Goal: Transaction & Acquisition: Purchase product/service

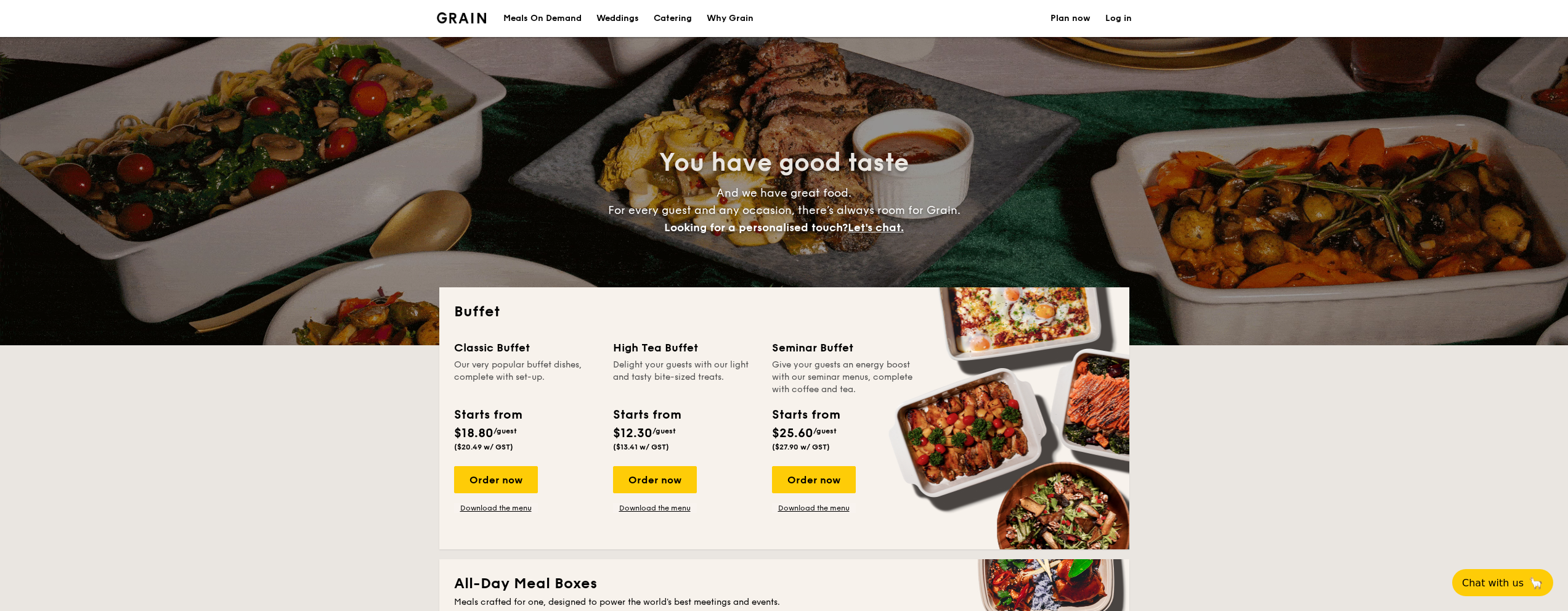
select select
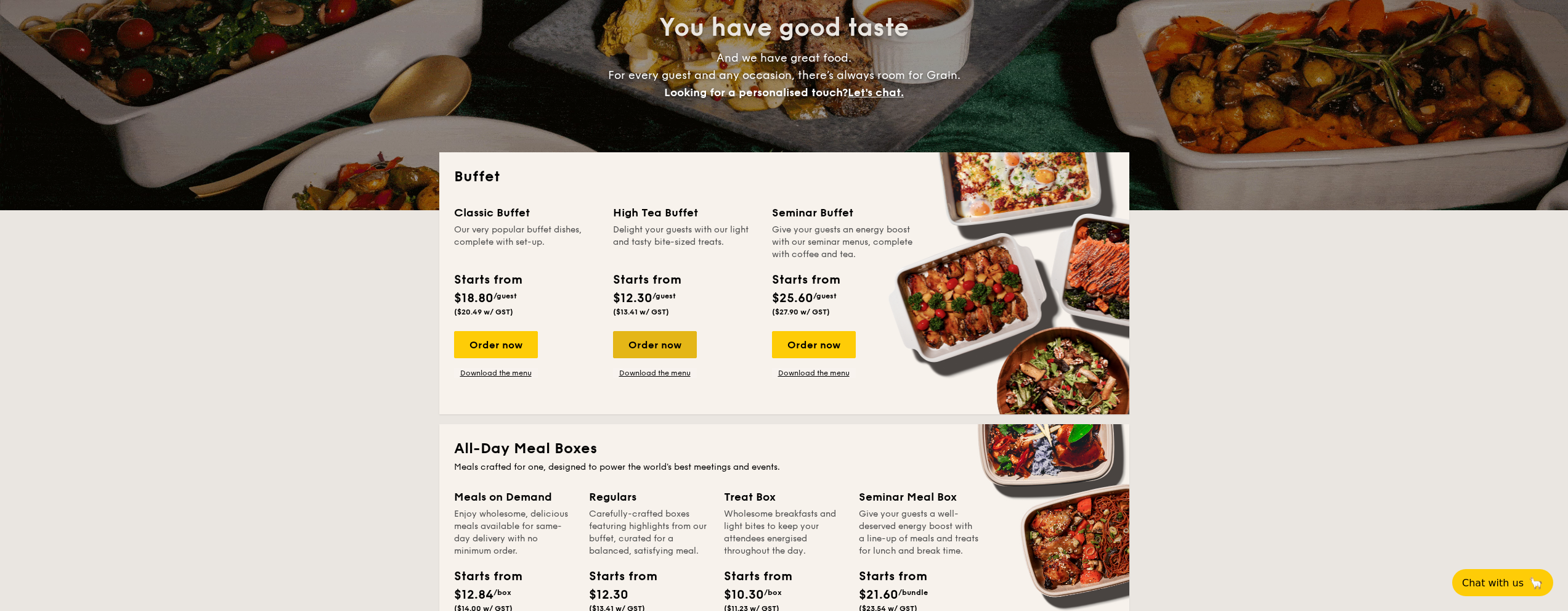
scroll to position [185, 0]
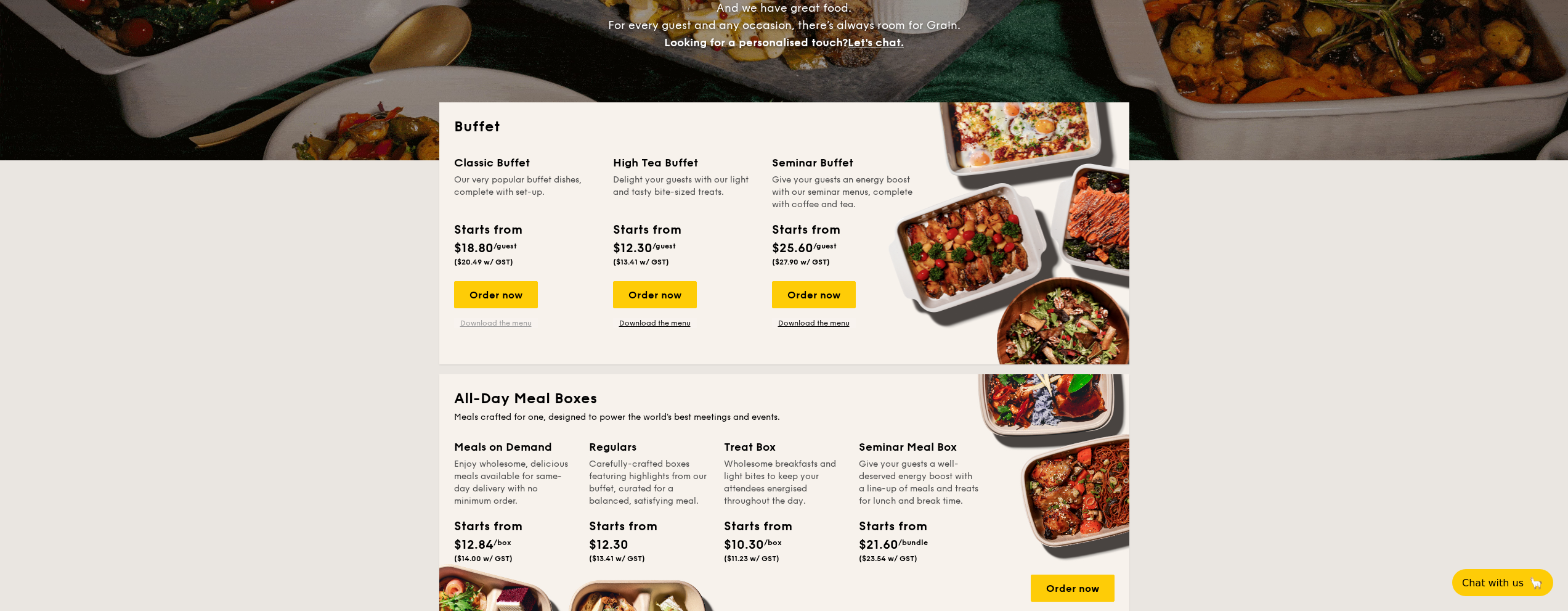
click at [514, 327] on link "Download the menu" at bounding box center [496, 323] width 84 height 10
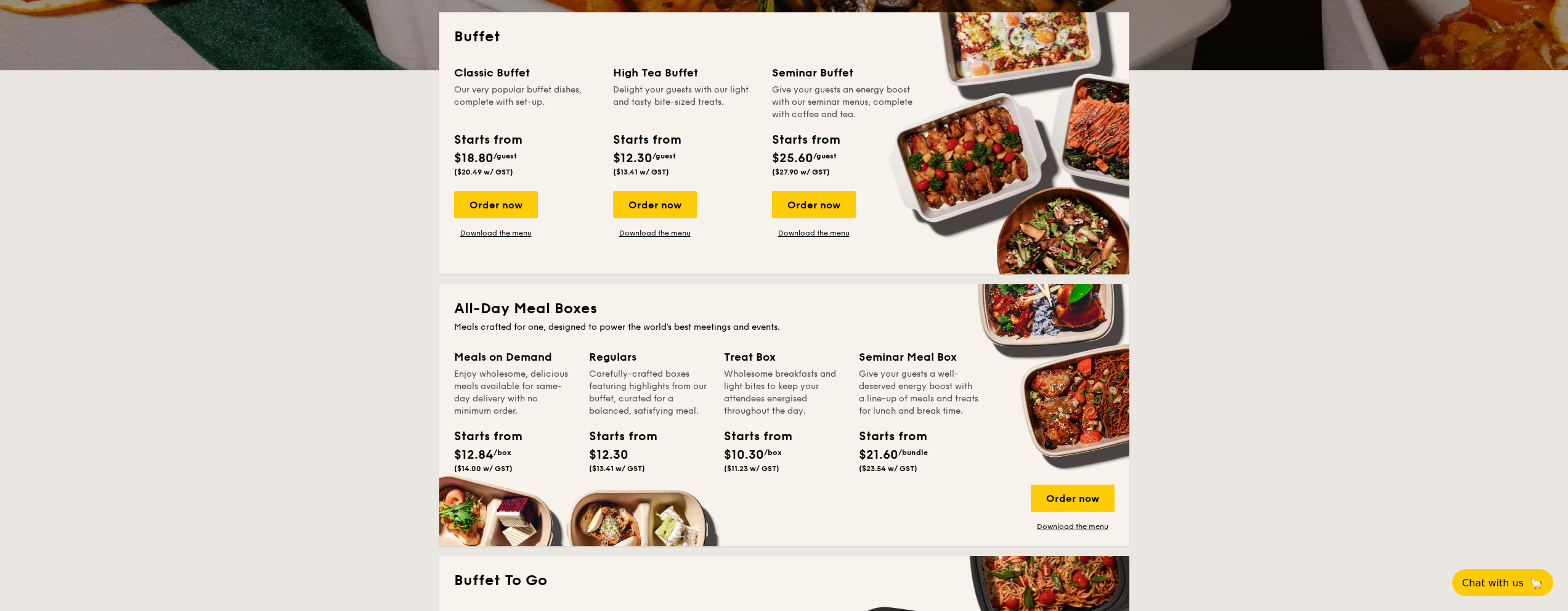
scroll to position [370, 0]
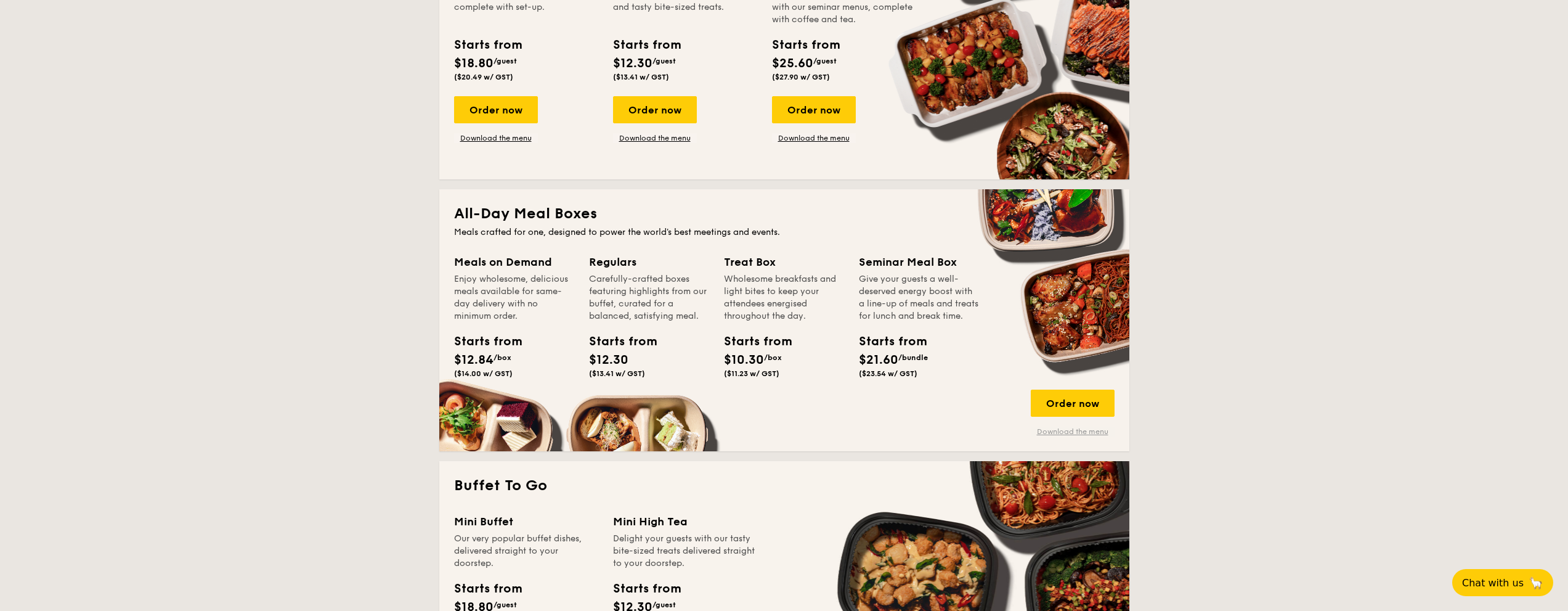
click at [1106, 432] on link "Download the menu" at bounding box center [1073, 432] width 84 height 10
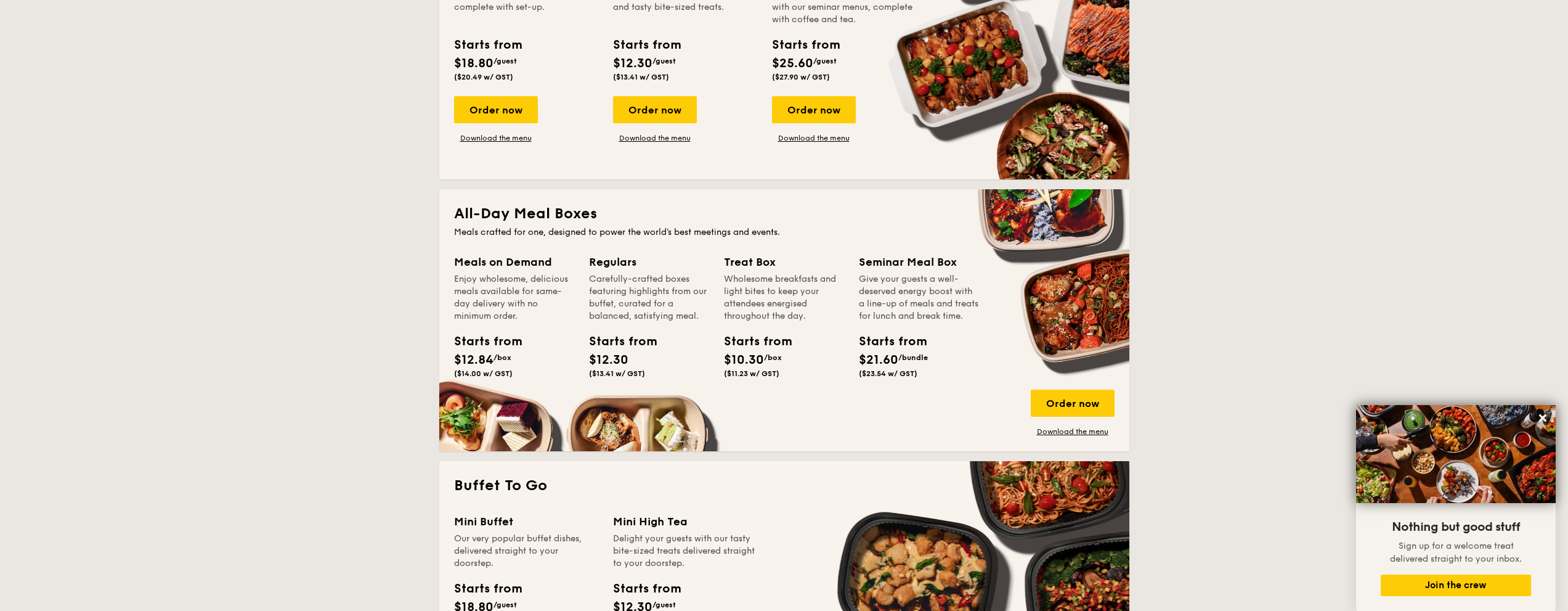
scroll to position [0, 0]
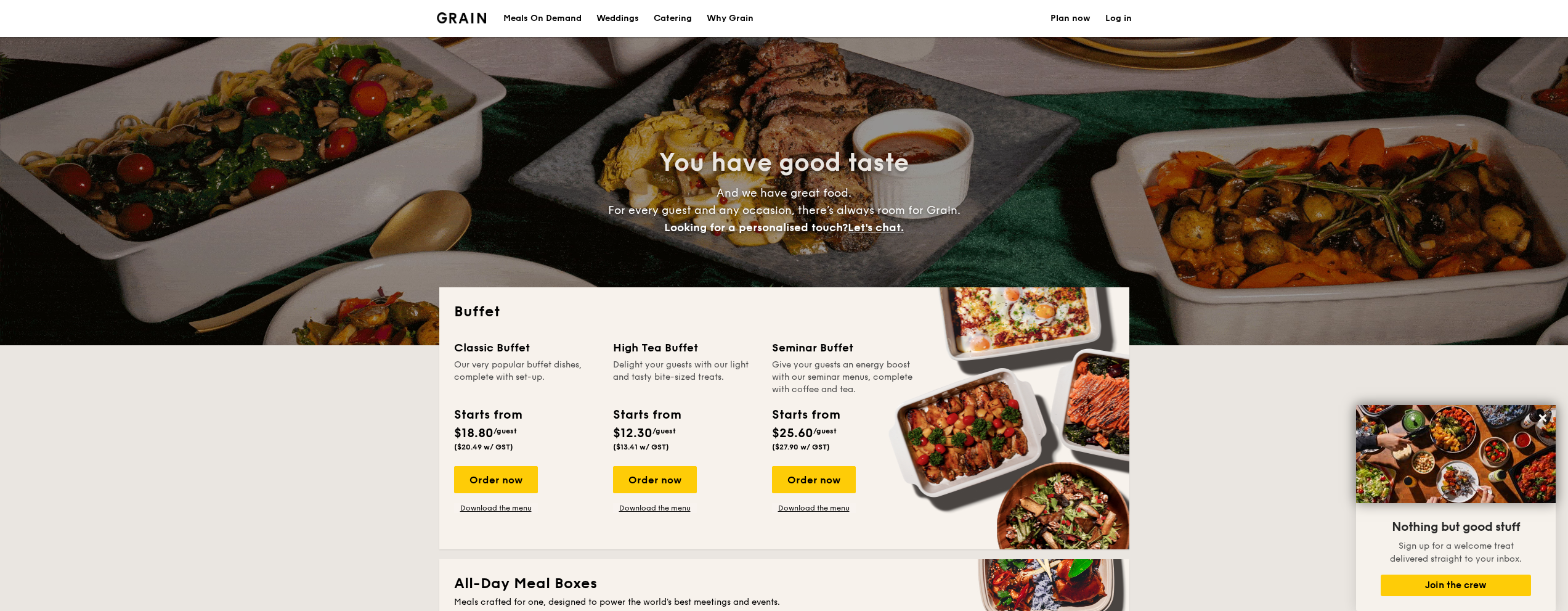
click at [565, 5] on div "Meals On Demand" at bounding box center [543, 19] width 78 height 37
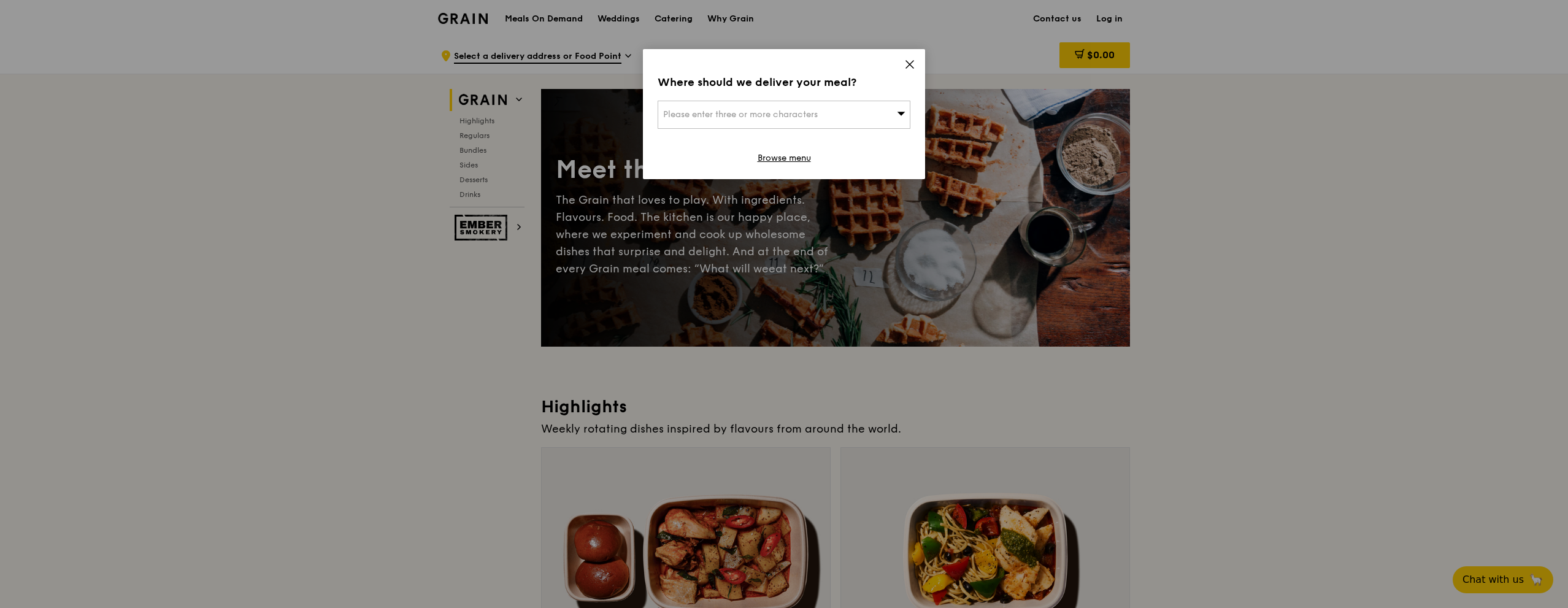
click at [802, 111] on span "Please enter three or more characters" at bounding box center [740, 114] width 155 height 11
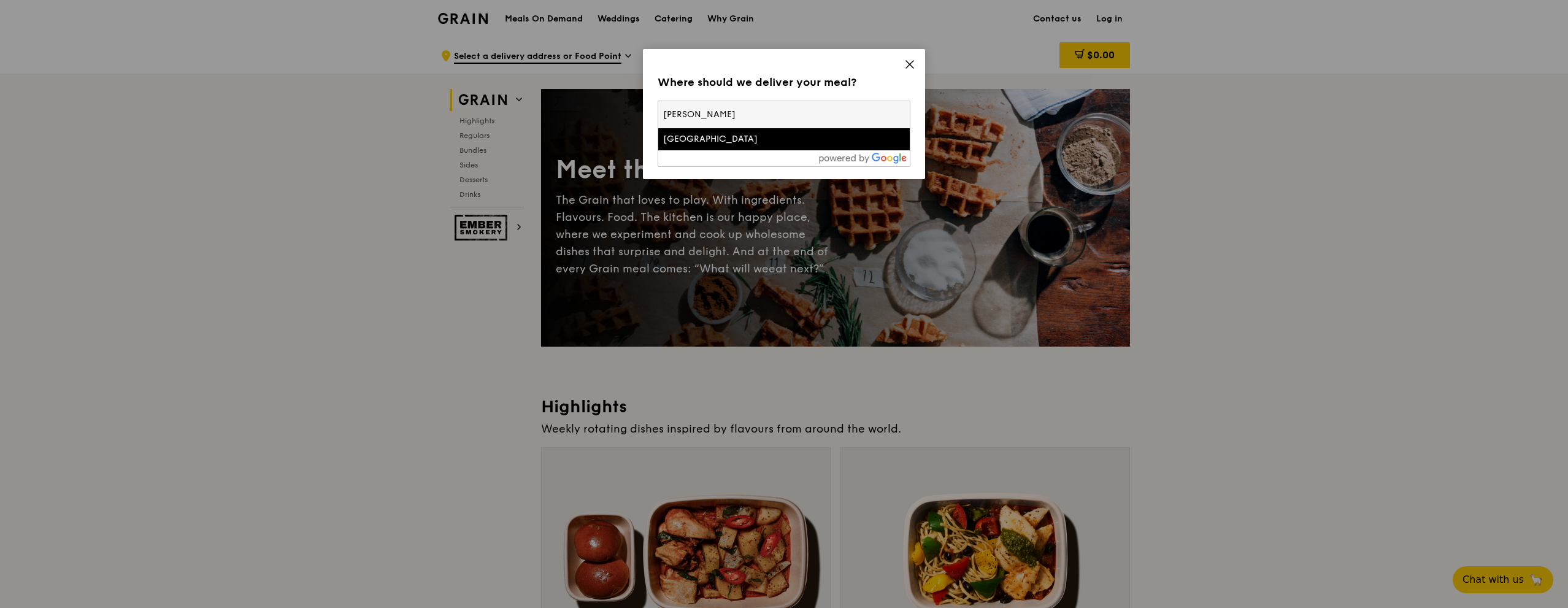
type input "Alexandra Hos"
click at [732, 135] on div "Alexandra Hospital" at bounding box center [754, 139] width 182 height 12
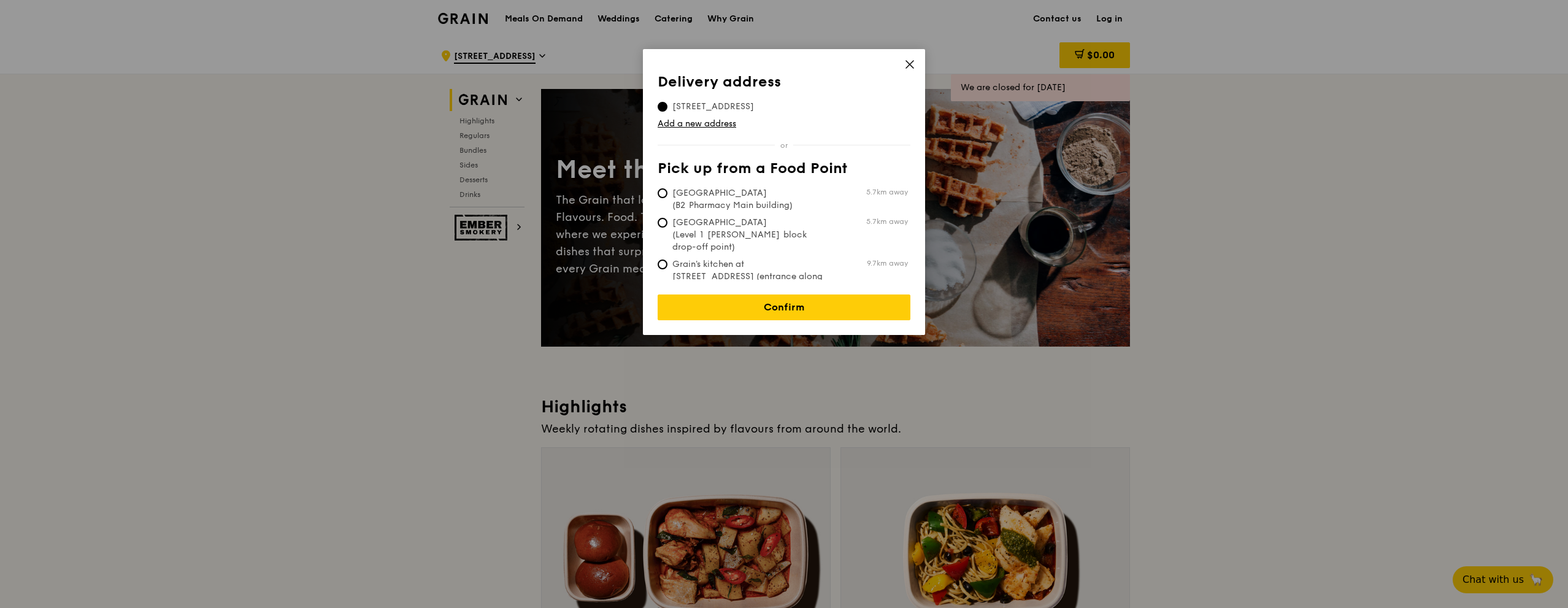
click at [911, 61] on icon at bounding box center [910, 65] width 11 height 11
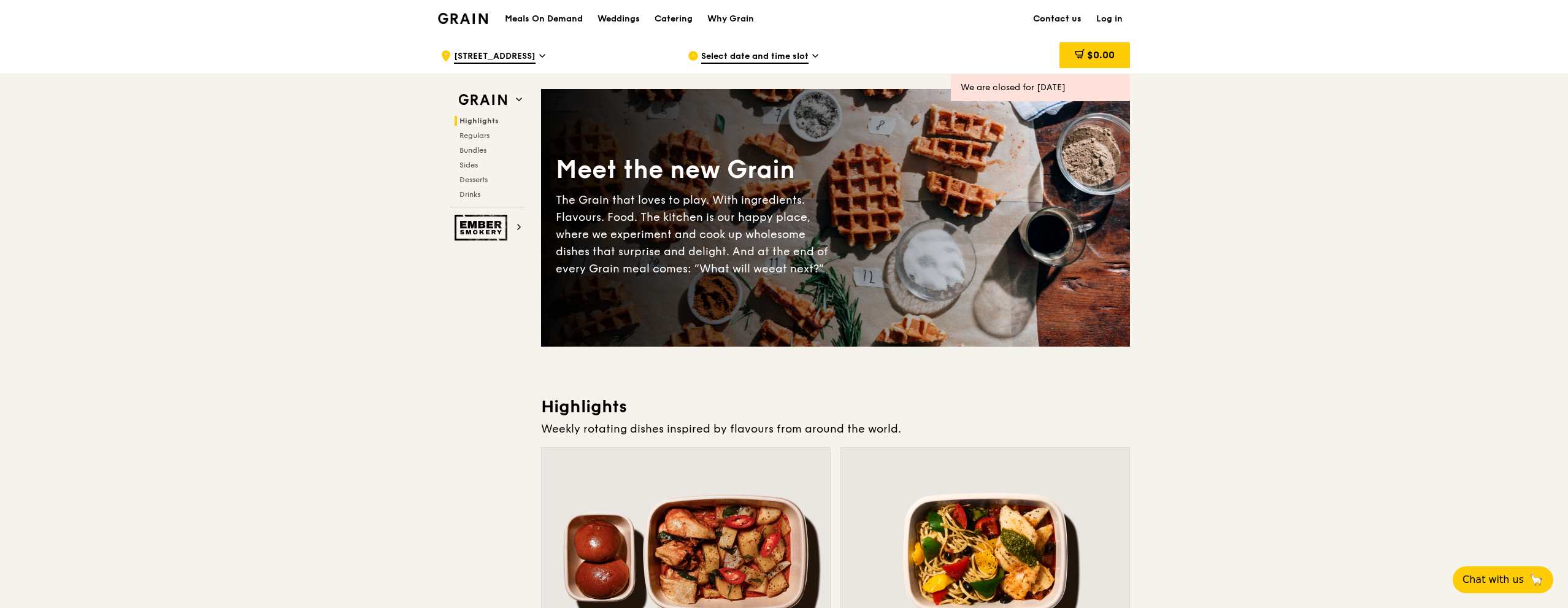
click at [1059, 16] on link "Contact us" at bounding box center [1057, 19] width 63 height 37
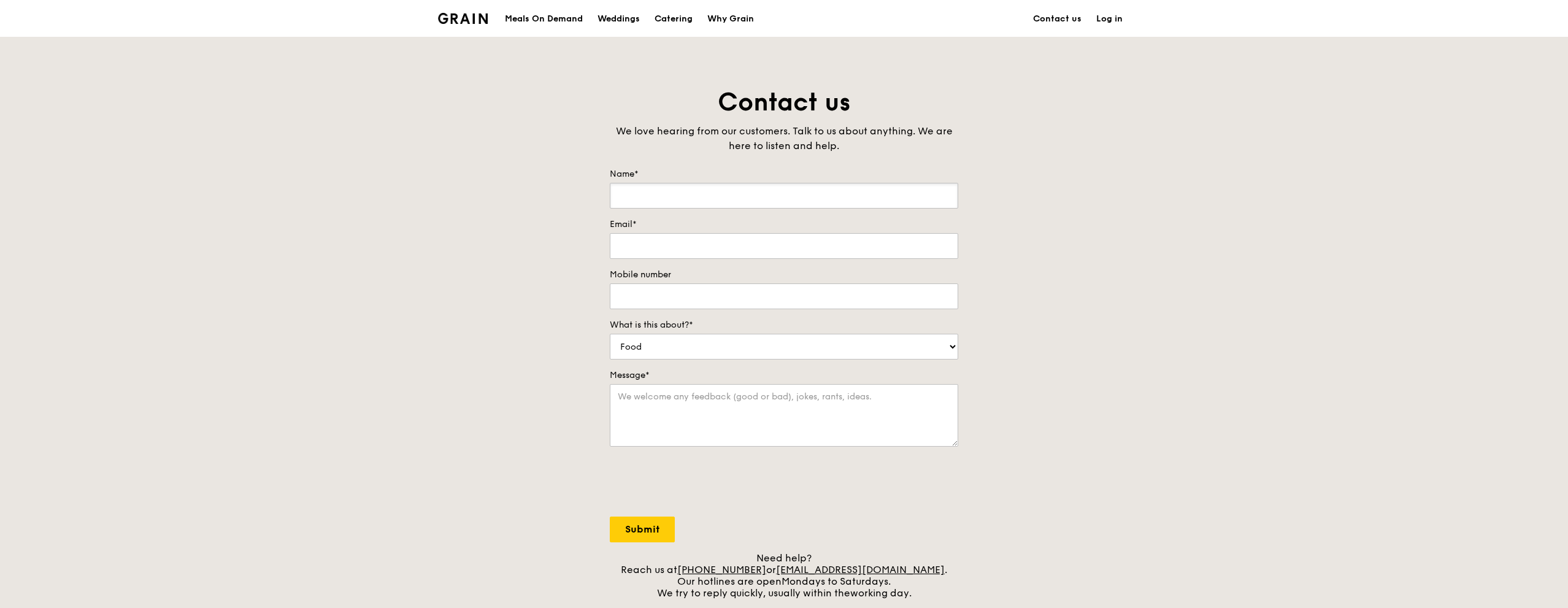
click at [821, 197] on input "Name*" at bounding box center [784, 196] width 348 height 26
type input "Huay Ean Loke"
type input "98200748"
click at [727, 258] on input "Email*" at bounding box center [784, 246] width 348 height 26
type input "heanl@yahoo.com"
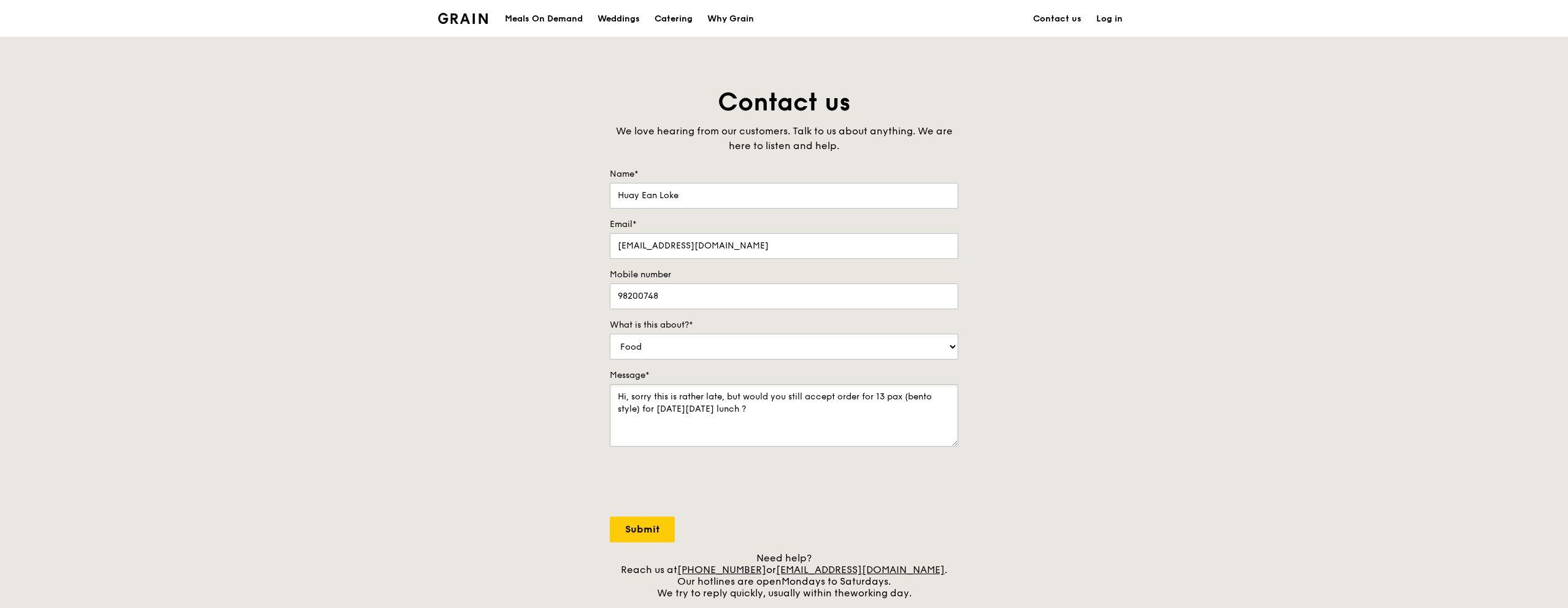
type textarea "Hi, sorry this is rather late, but would you still accept order for 13 pax (ben…"
click at [637, 533] on input "Submit" at bounding box center [643, 529] width 65 height 26
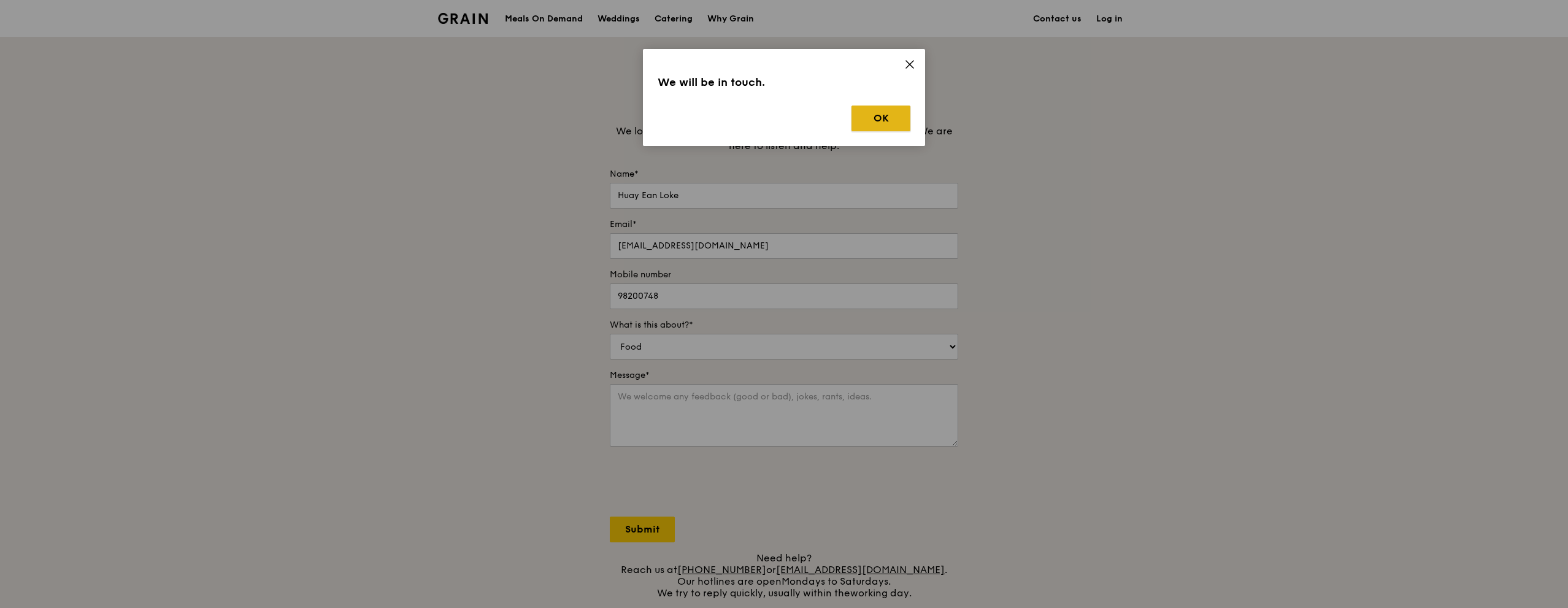
click at [900, 116] on button "OK" at bounding box center [881, 118] width 59 height 26
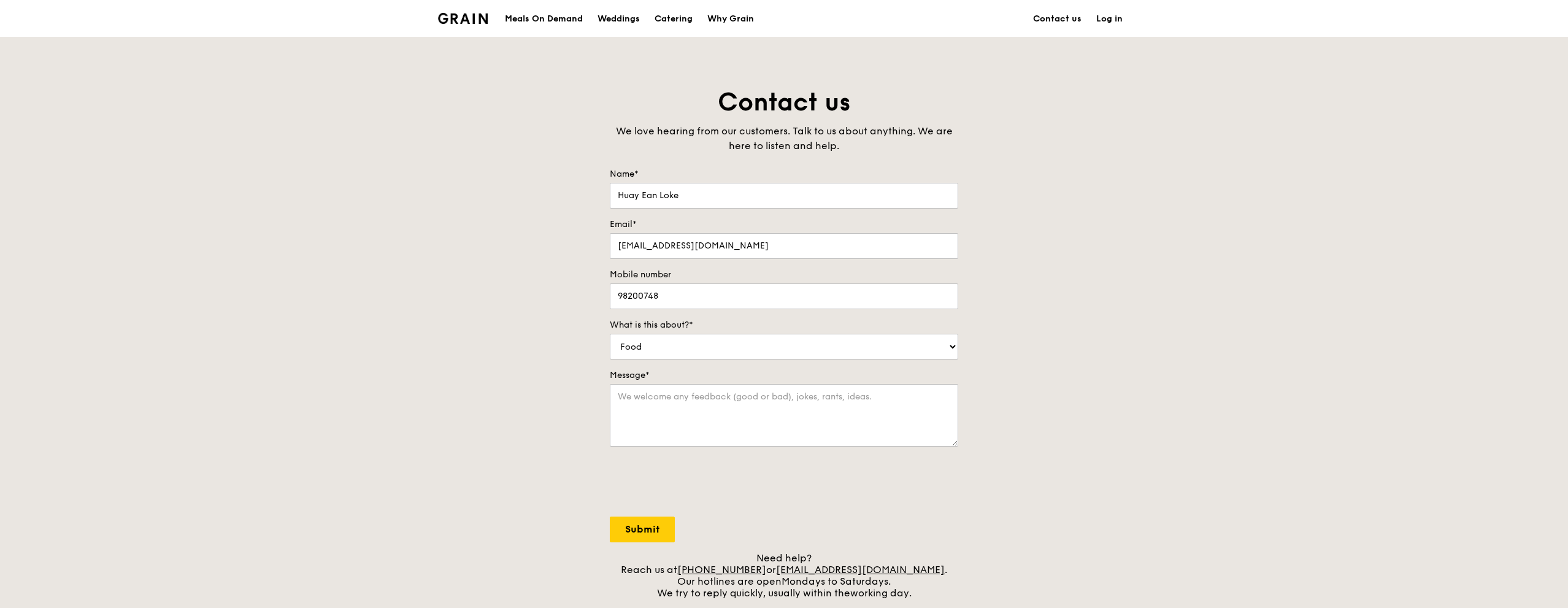
click at [564, 11] on div "Meals On Demand" at bounding box center [544, 19] width 78 height 37
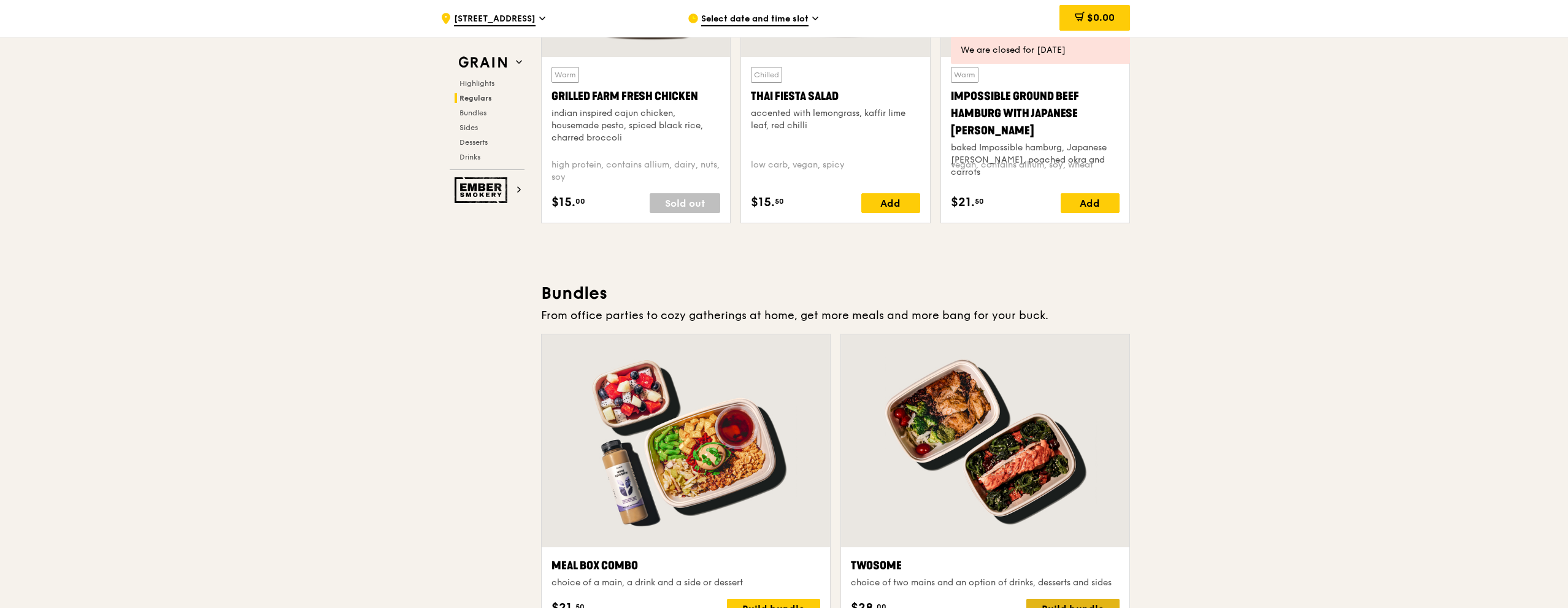
scroll to position [1657, 0]
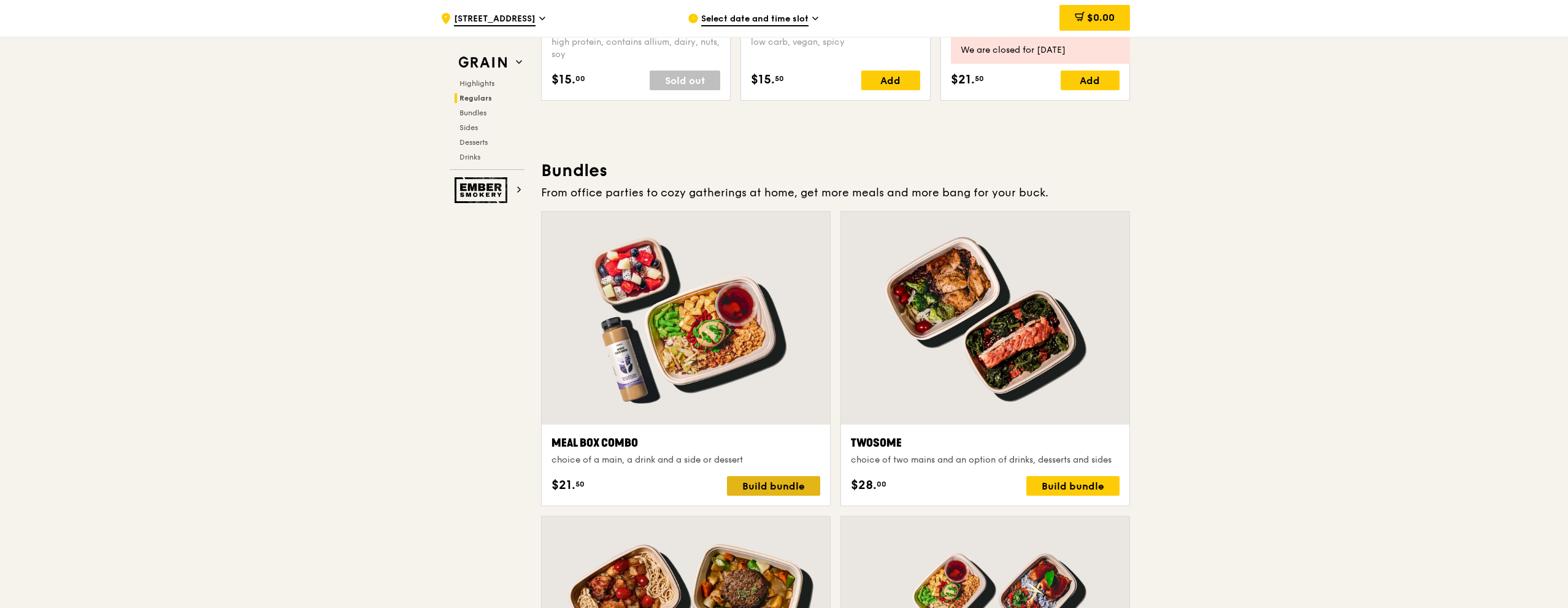
click at [783, 486] on div "Build bundle" at bounding box center [773, 486] width 93 height 20
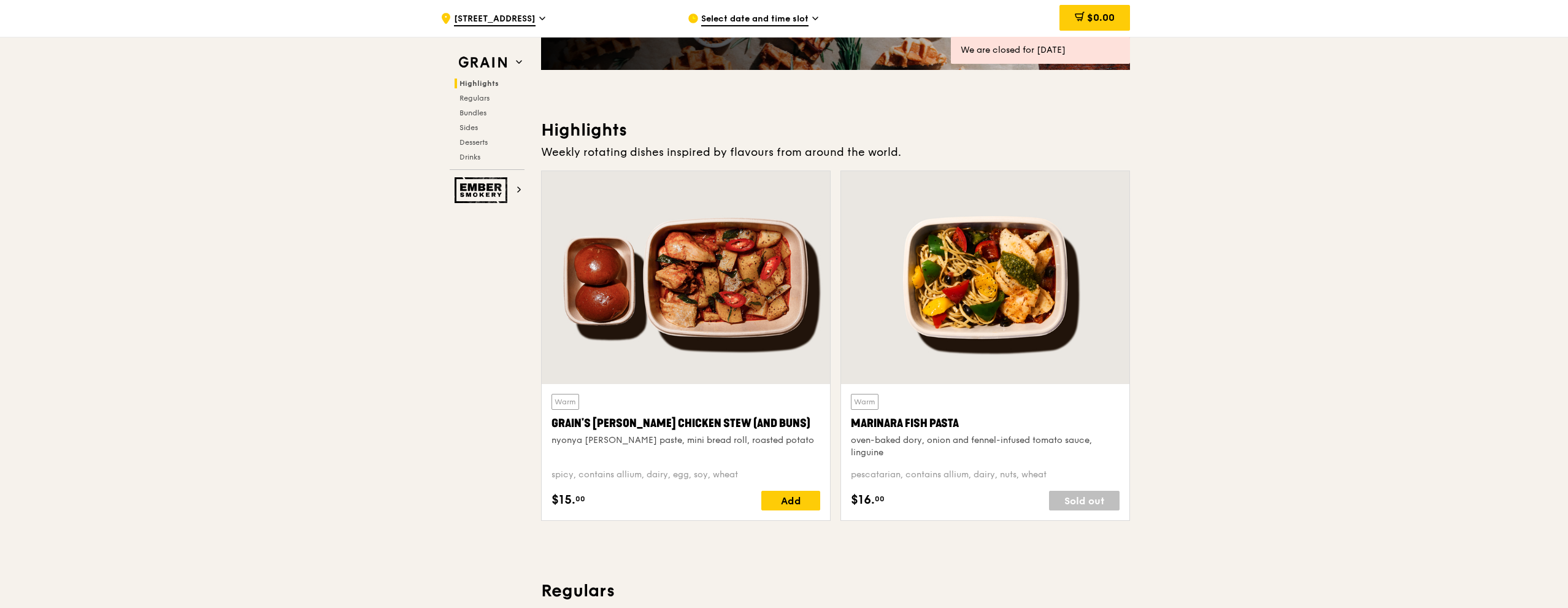
scroll to position [306, 0]
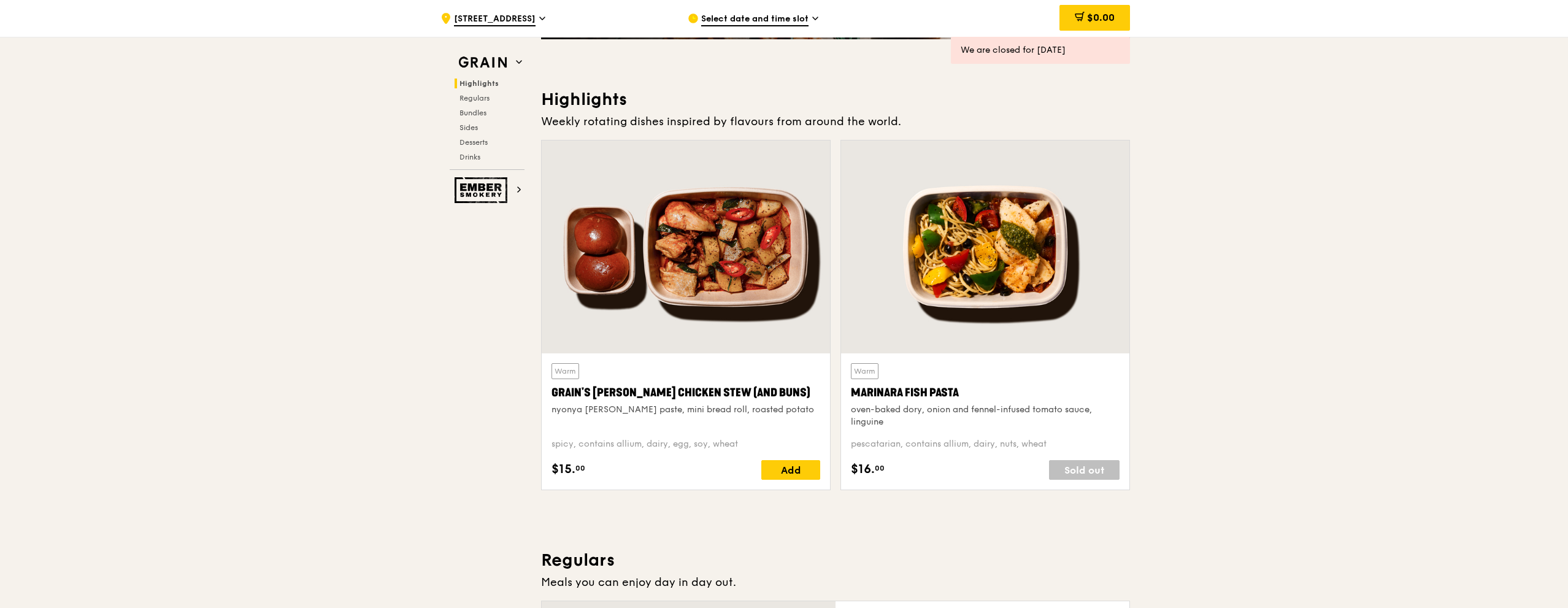
click at [777, 459] on div "Warm Grain's Curry Chicken Stew (and buns) nyonya curry paste, mini bread roll,…" at bounding box center [686, 421] width 269 height 116
click at [798, 471] on div "Add" at bounding box center [790, 470] width 59 height 20
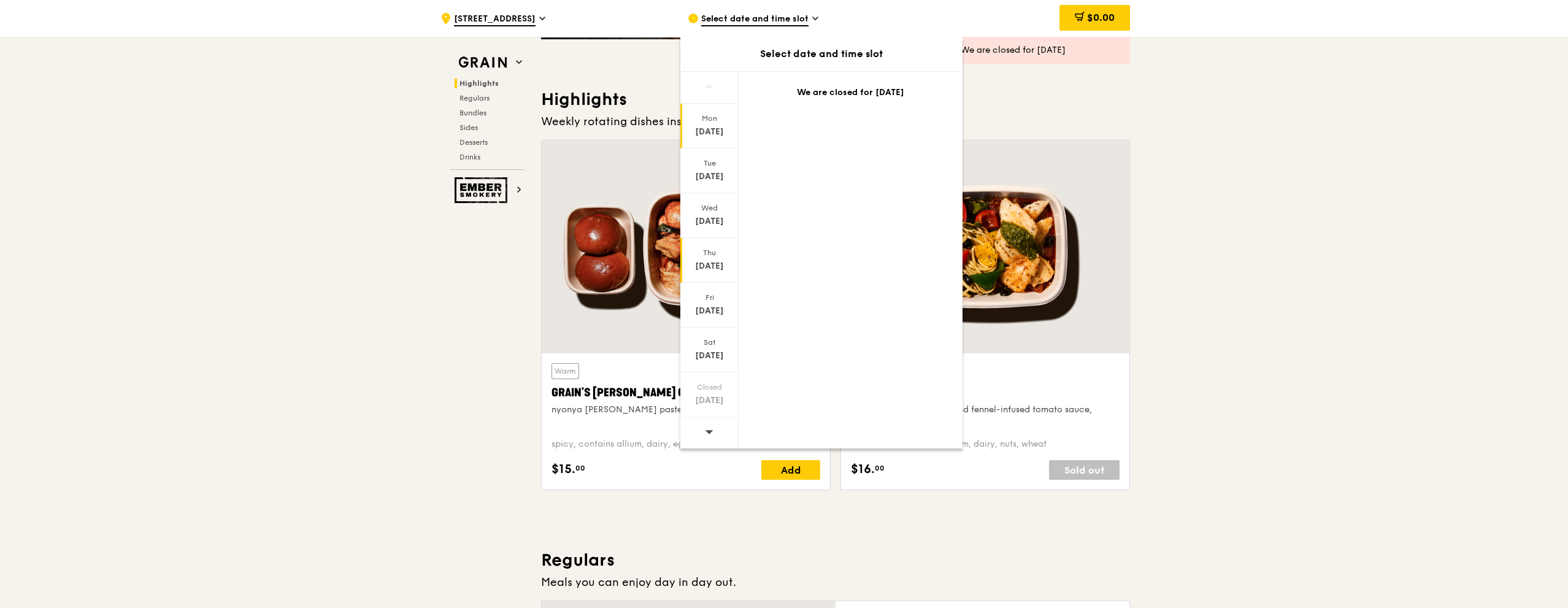
click at [711, 275] on div "Thu Sep 18" at bounding box center [709, 260] width 58 height 45
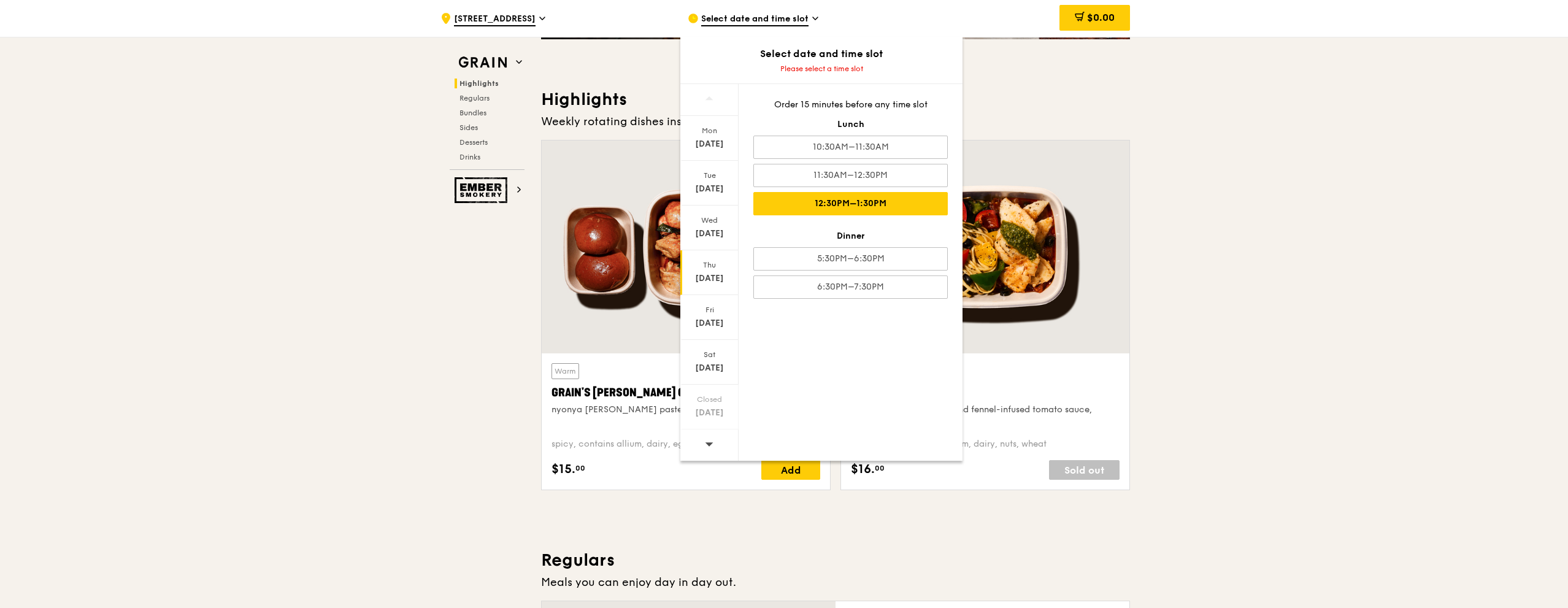
click at [826, 213] on div "12:30PM–1:30PM" at bounding box center [850, 204] width 194 height 23
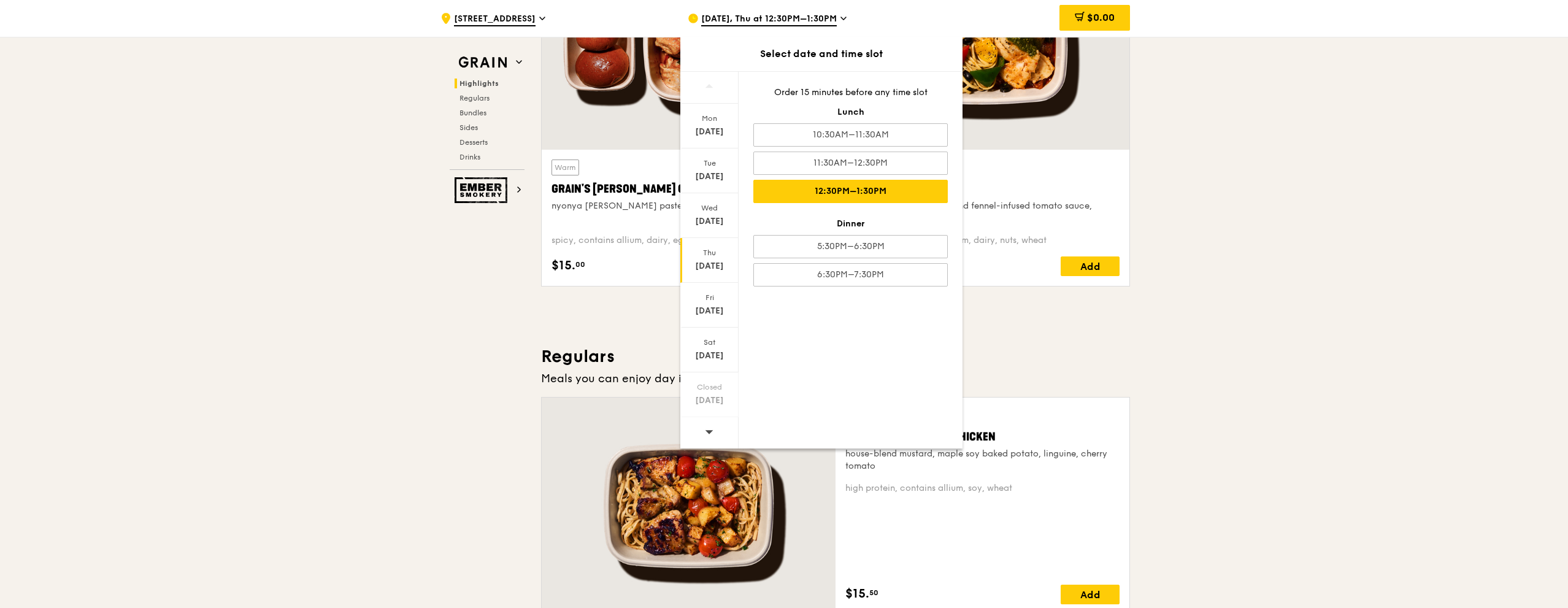
scroll to position [614, 0]
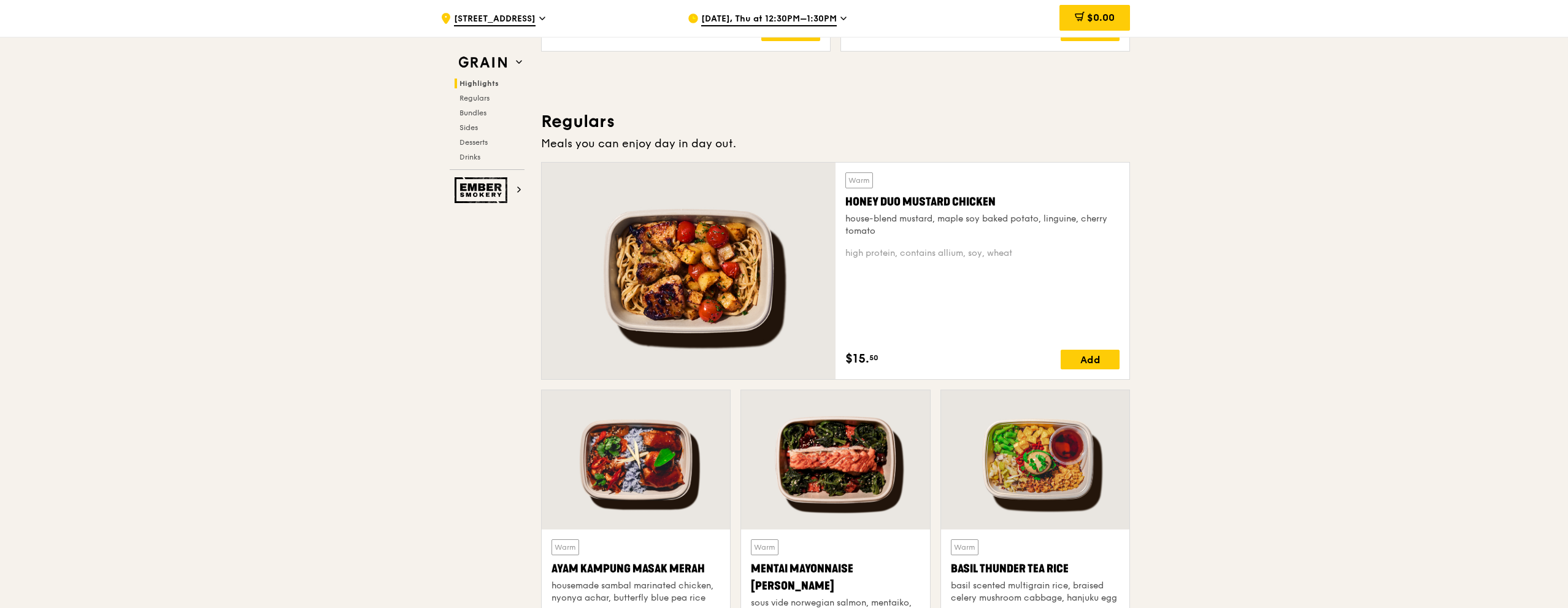
scroll to position [736, 0]
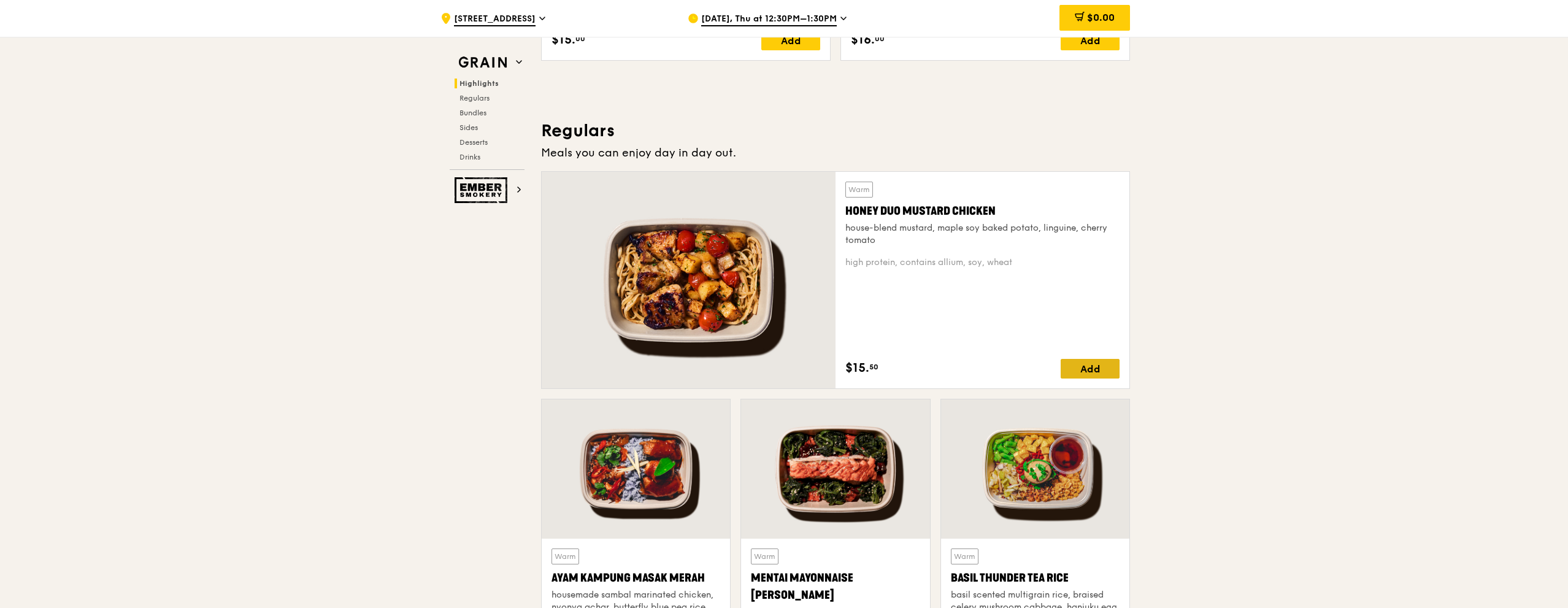
click at [1115, 372] on div "Add" at bounding box center [1089, 369] width 59 height 20
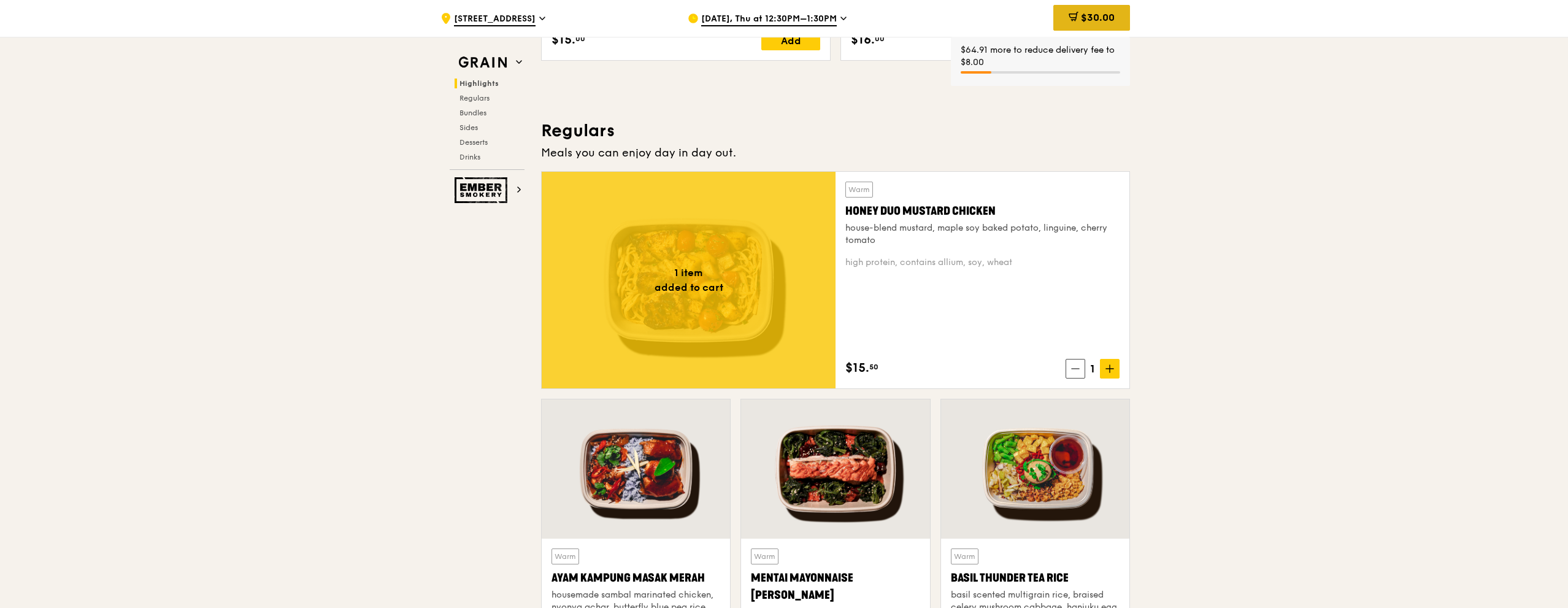
click at [1103, 11] on span "$30.00" at bounding box center [1098, 17] width 34 height 11
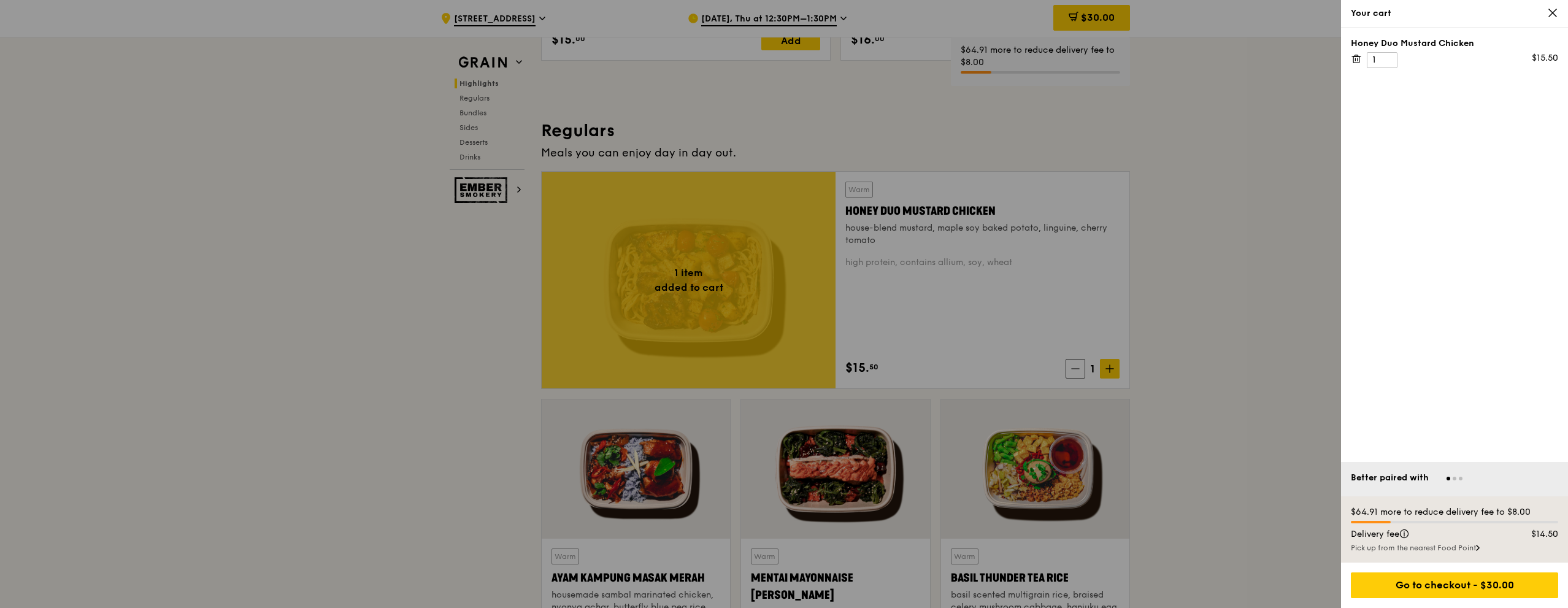
scroll to position [724, 0]
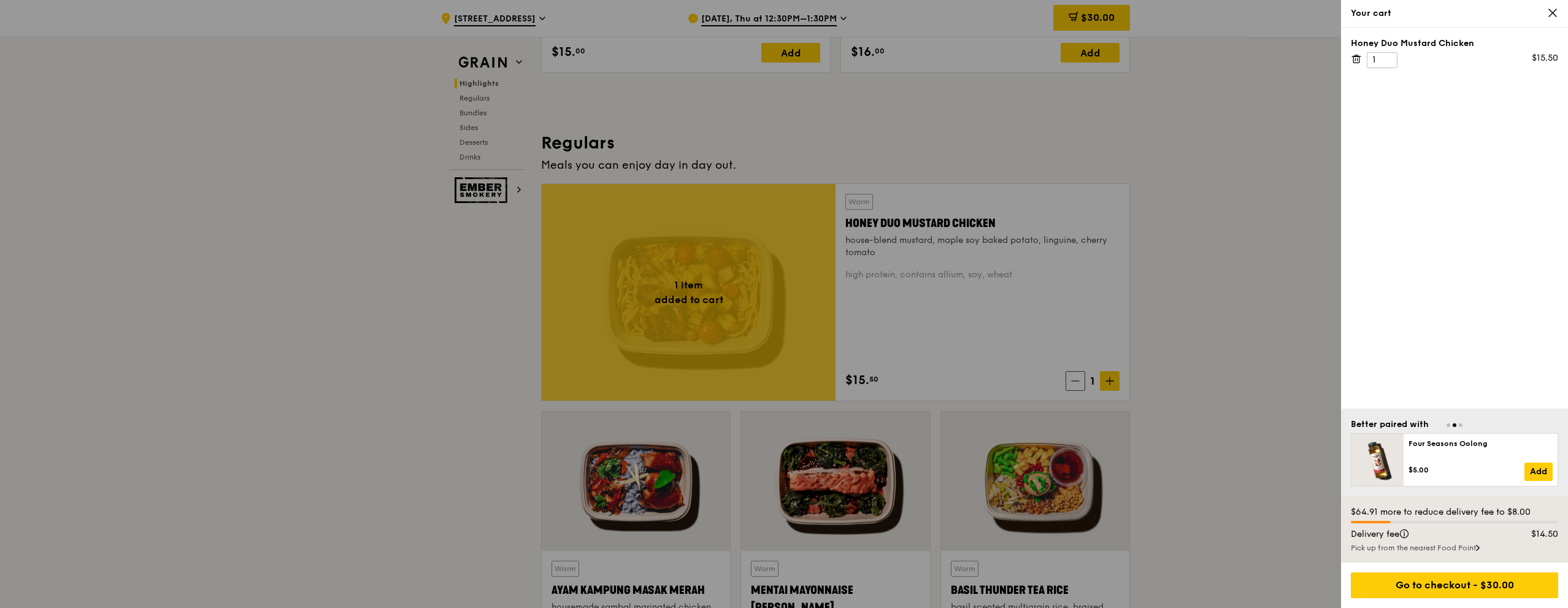
click at [1553, 11] on icon at bounding box center [1552, 13] width 7 height 7
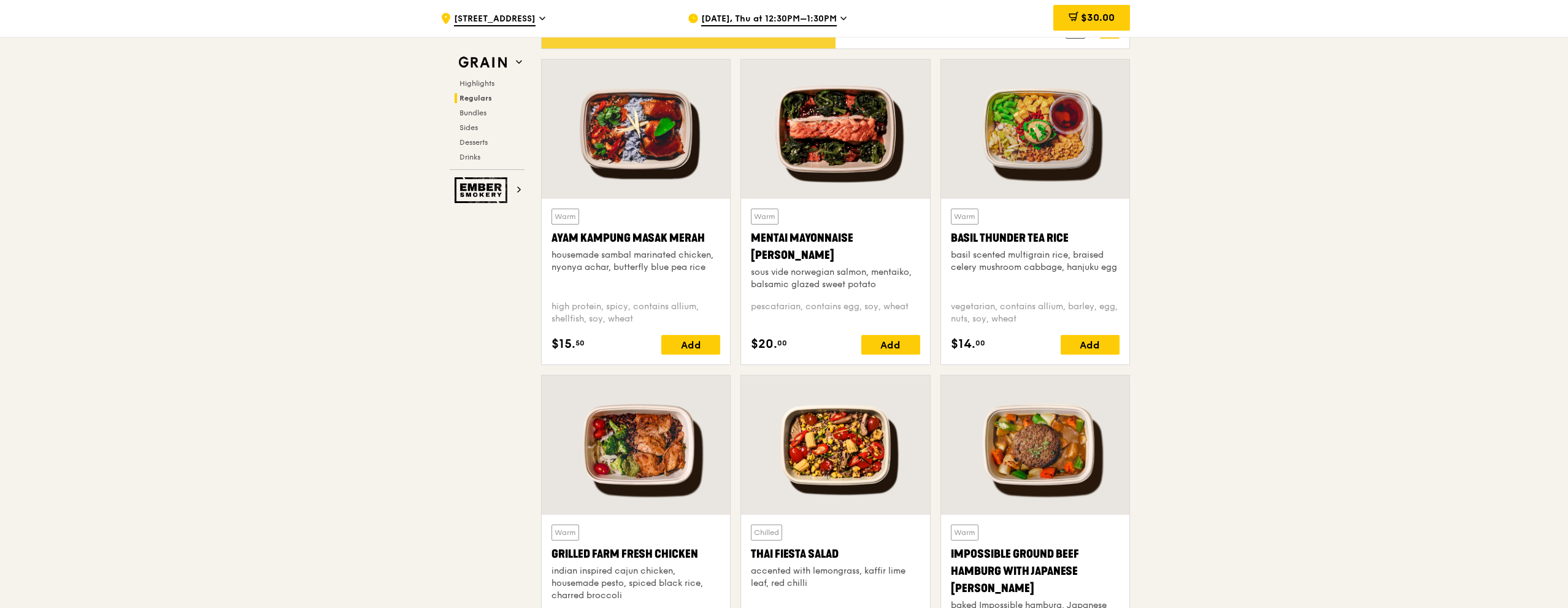
scroll to position [1031, 0]
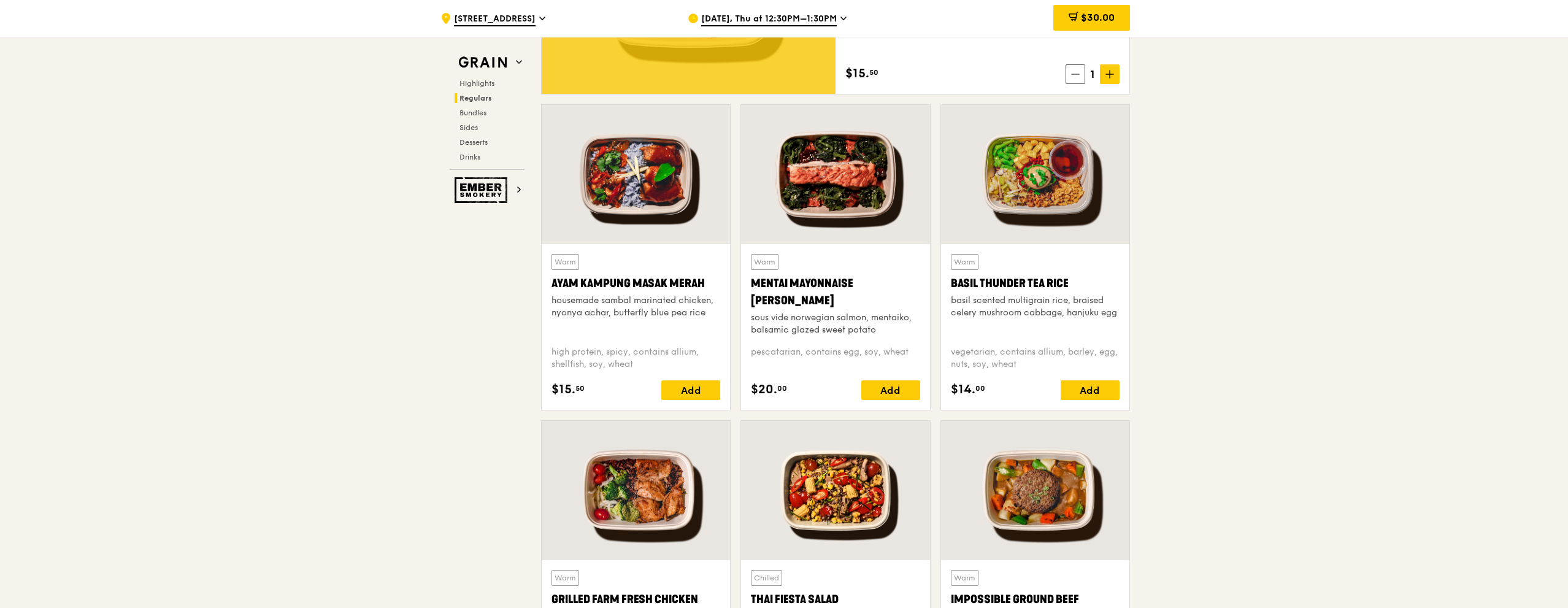
click at [842, 179] on div at bounding box center [835, 175] width 189 height 139
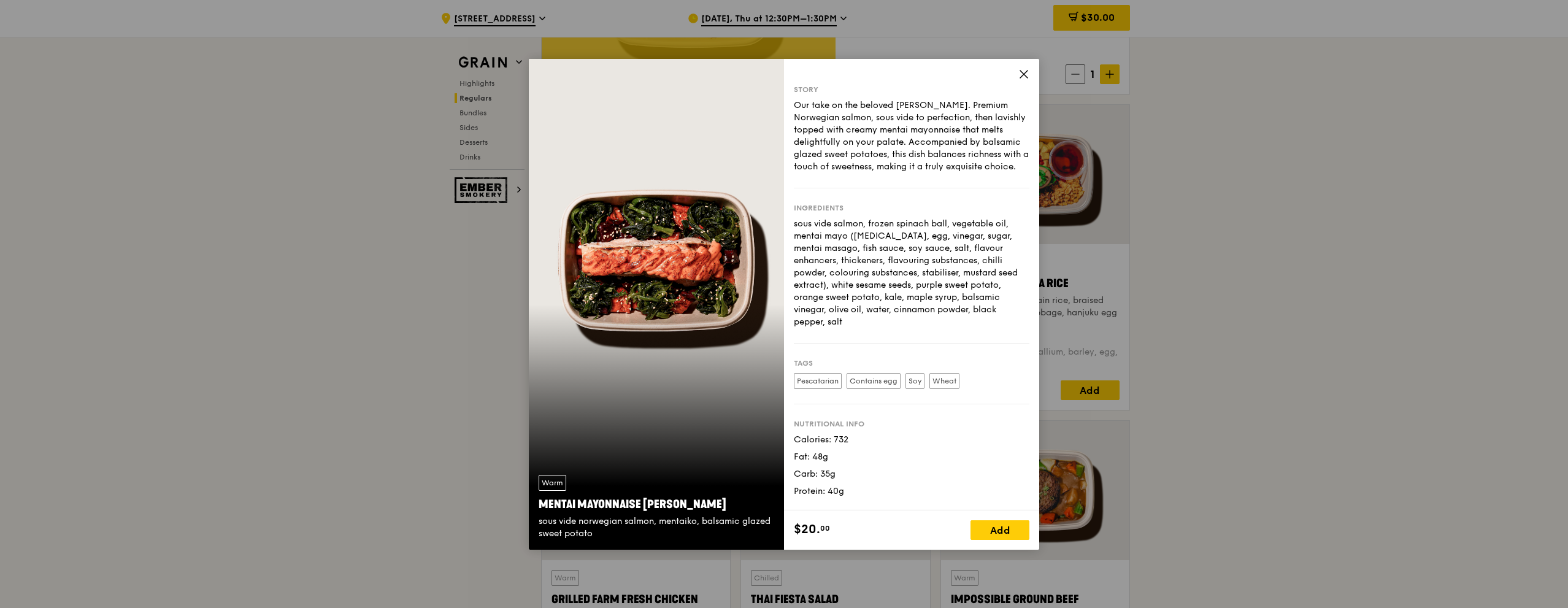
click at [1032, 59] on div "Story Our take on the beloved mentaiko salmon. Premium Norwegian salmon, sous v…" at bounding box center [911, 284] width 255 height 452
click at [1025, 71] on icon at bounding box center [1024, 74] width 11 height 11
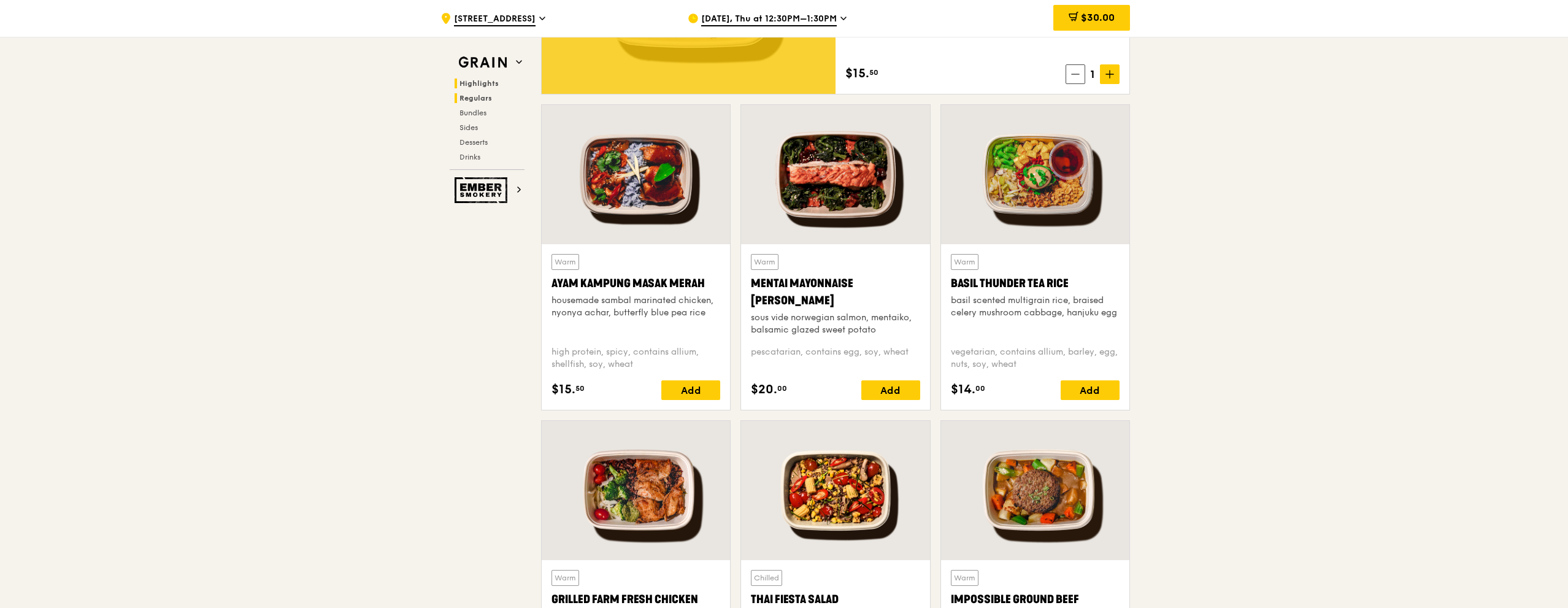
click at [474, 84] on span "Highlights" at bounding box center [479, 84] width 39 height 9
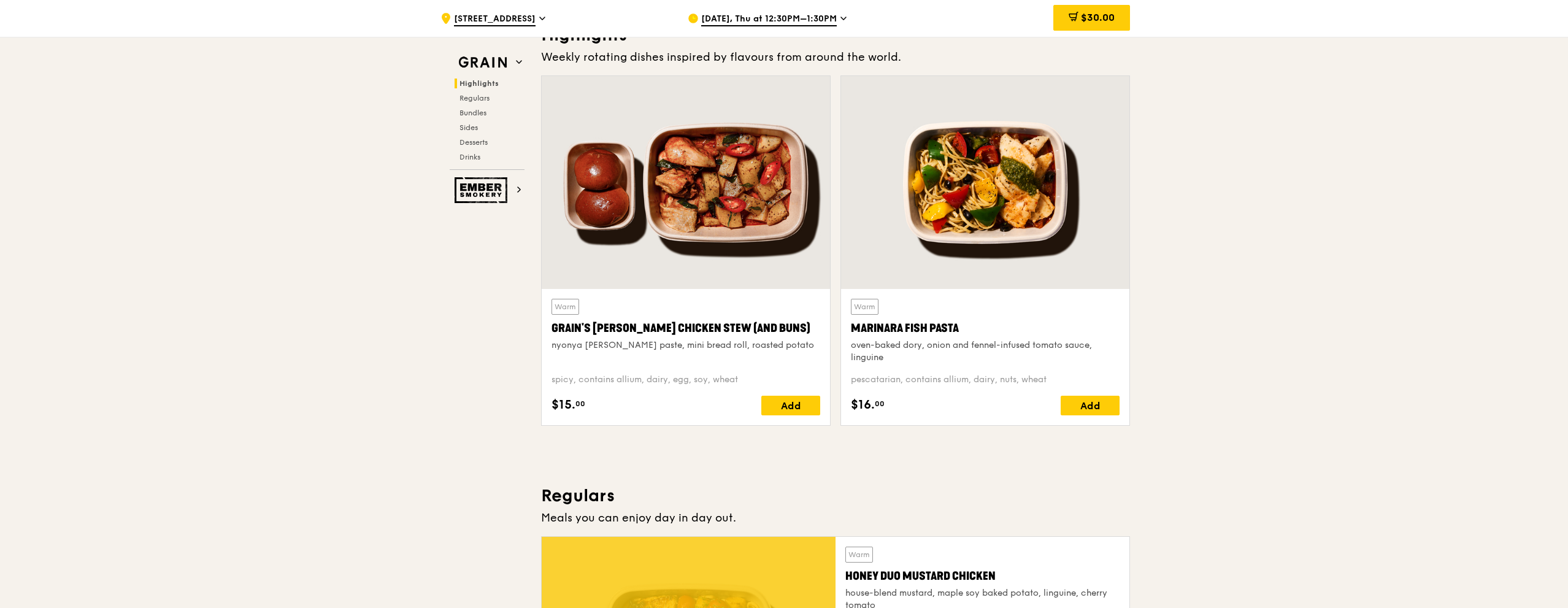
scroll to position [346, 0]
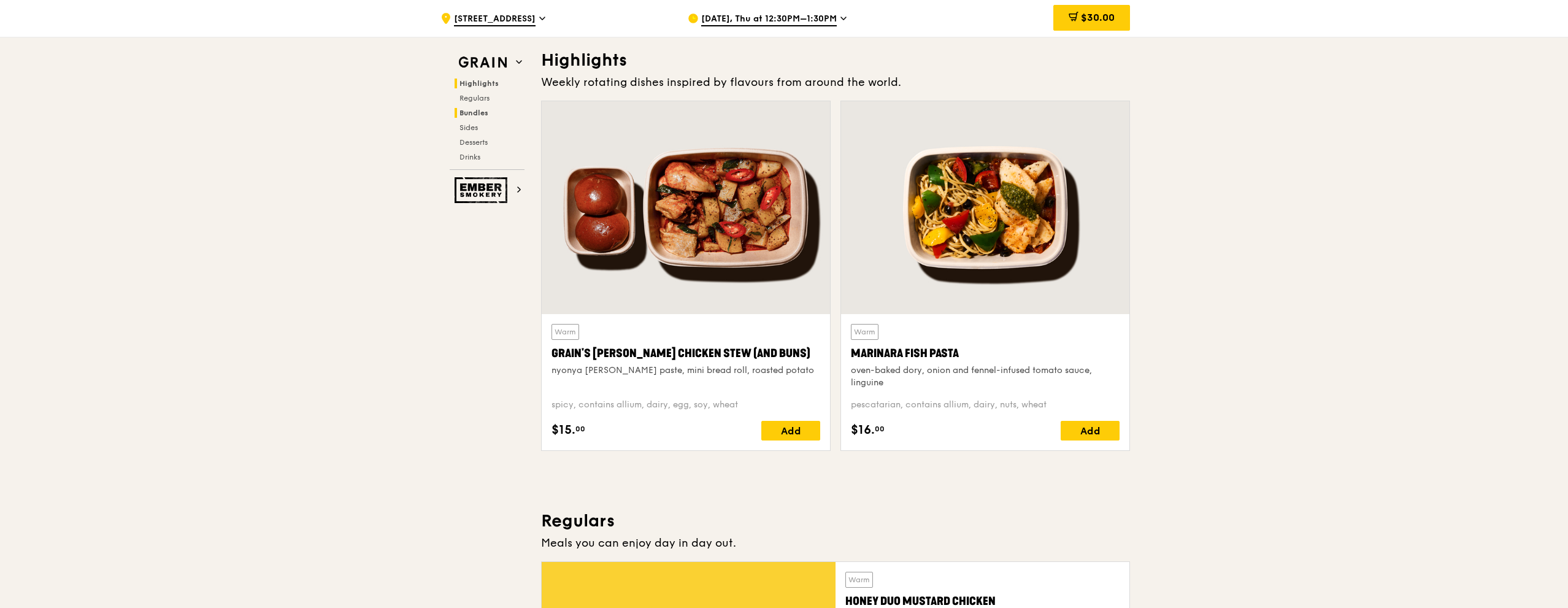
click at [484, 116] on span "Bundles" at bounding box center [474, 113] width 29 height 9
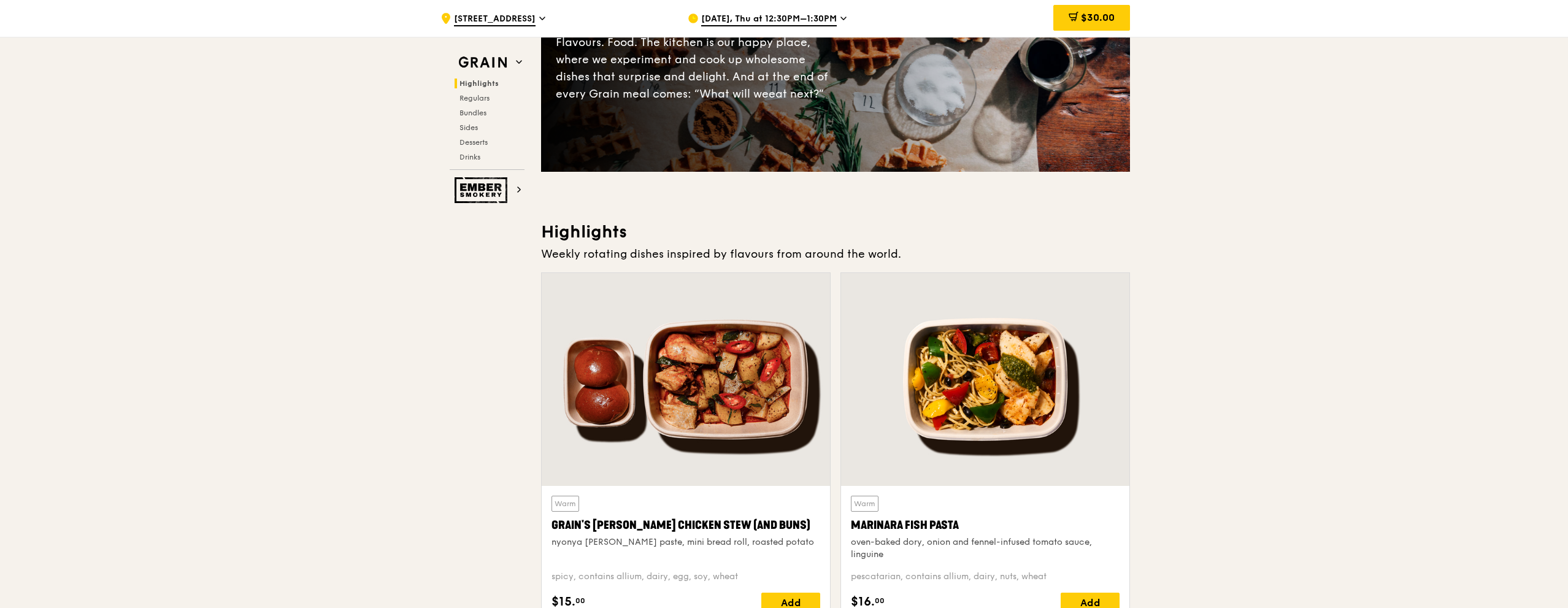
scroll to position [49, 0]
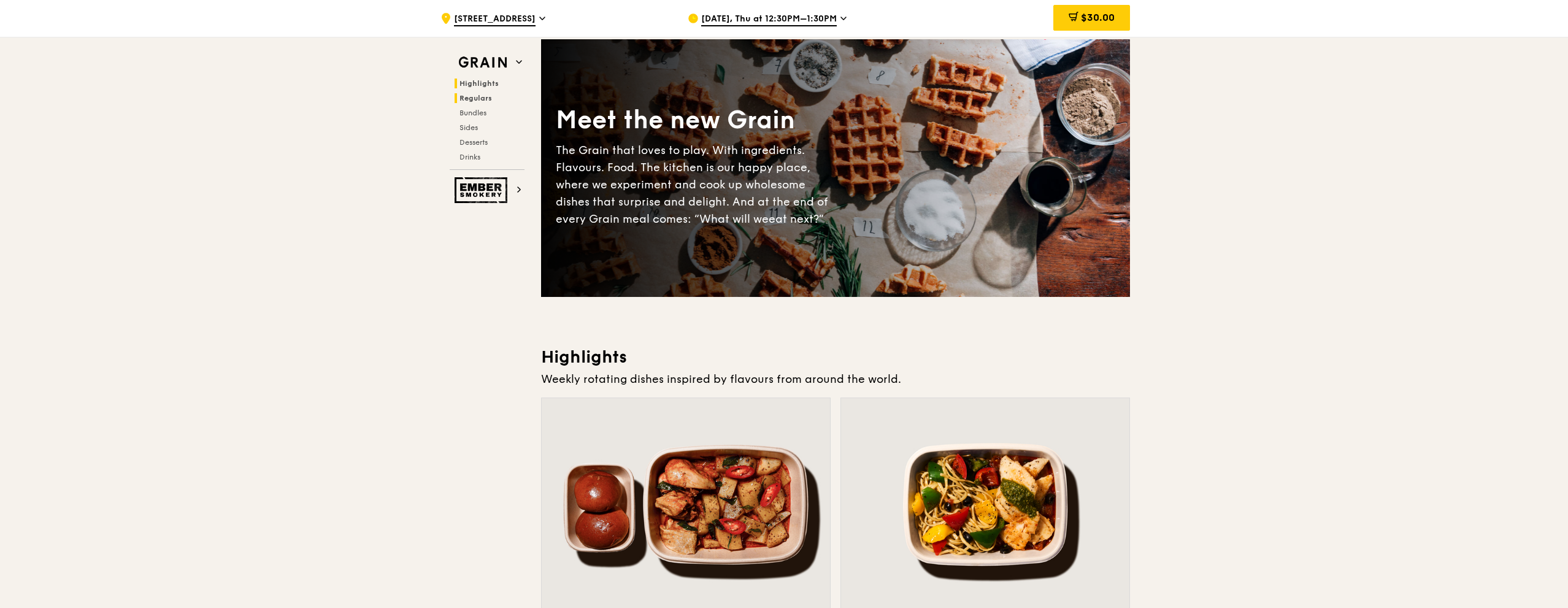
click at [480, 96] on span "Regulars" at bounding box center [476, 98] width 33 height 9
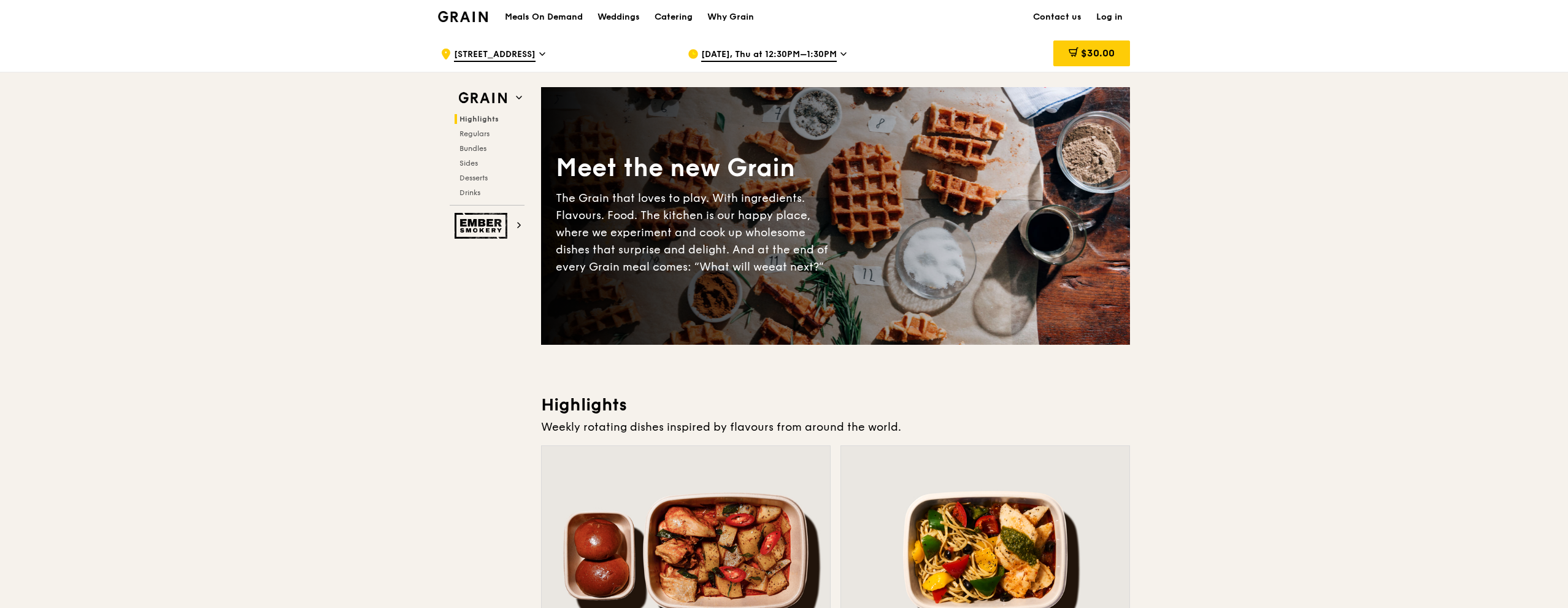
scroll to position [0, 0]
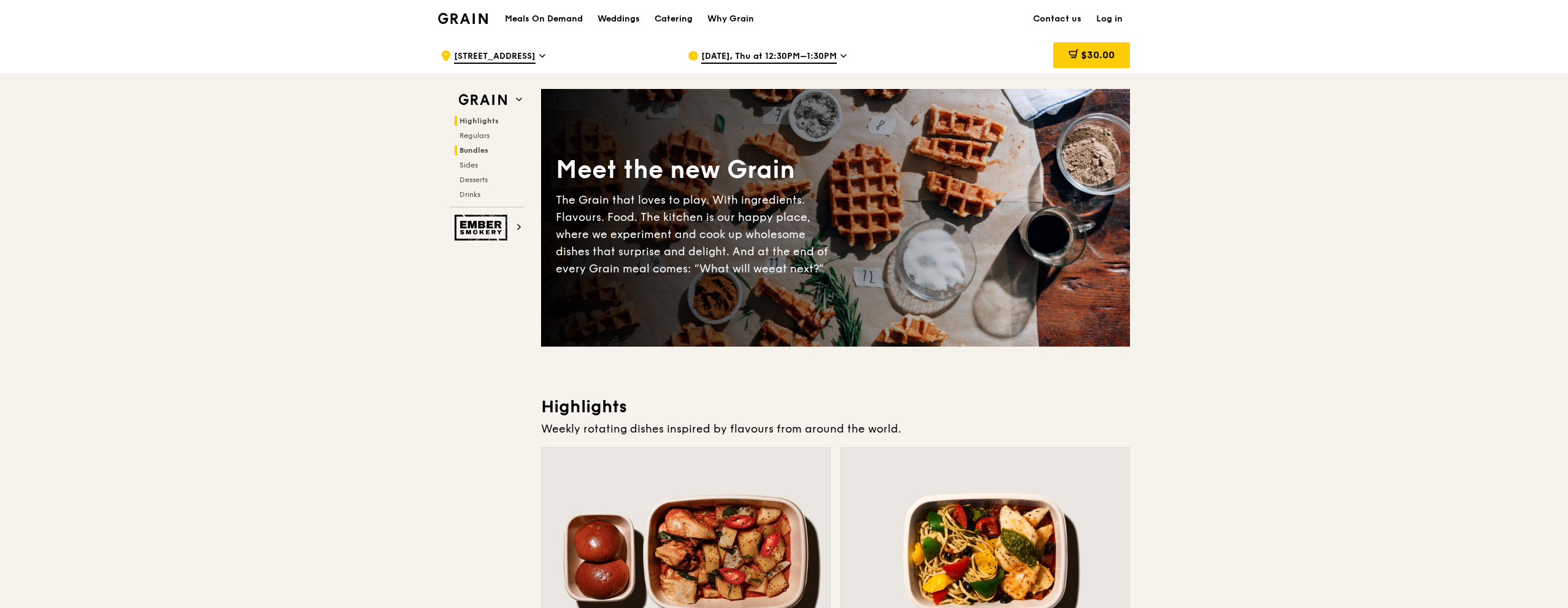
click at [484, 150] on span "Bundles" at bounding box center [474, 150] width 29 height 9
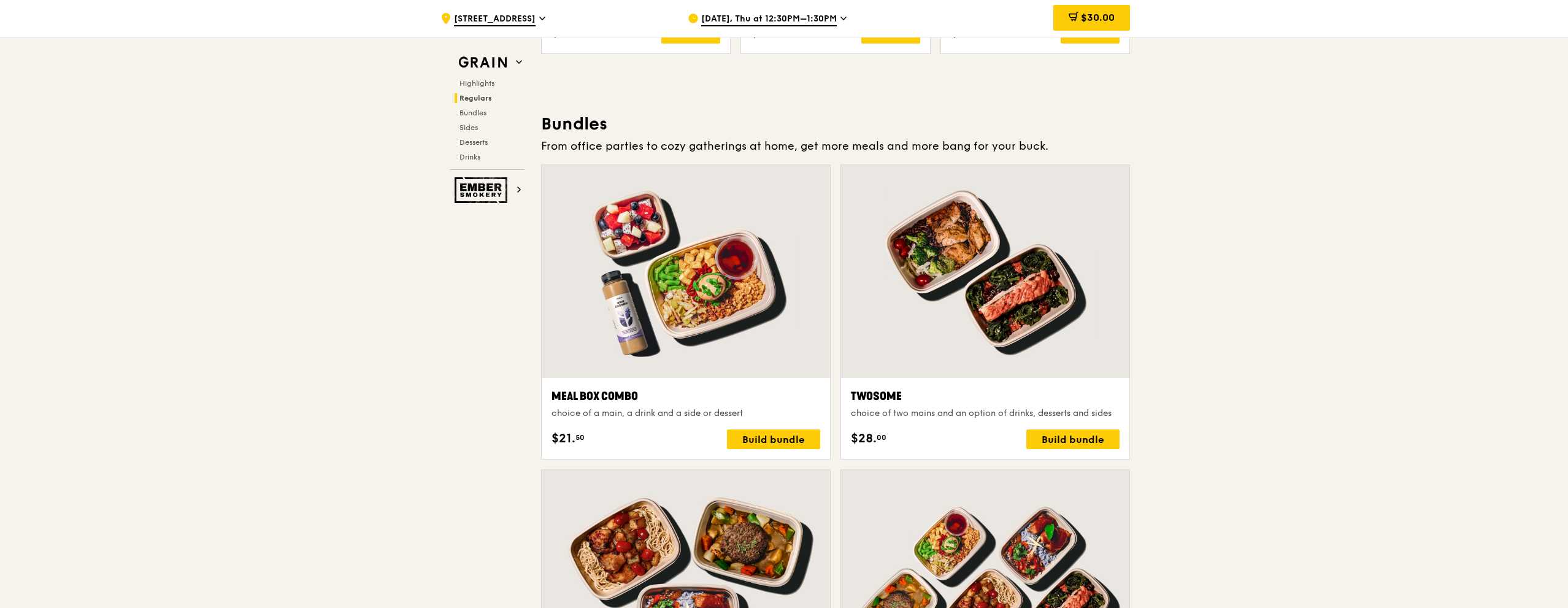
scroll to position [1768, 0]
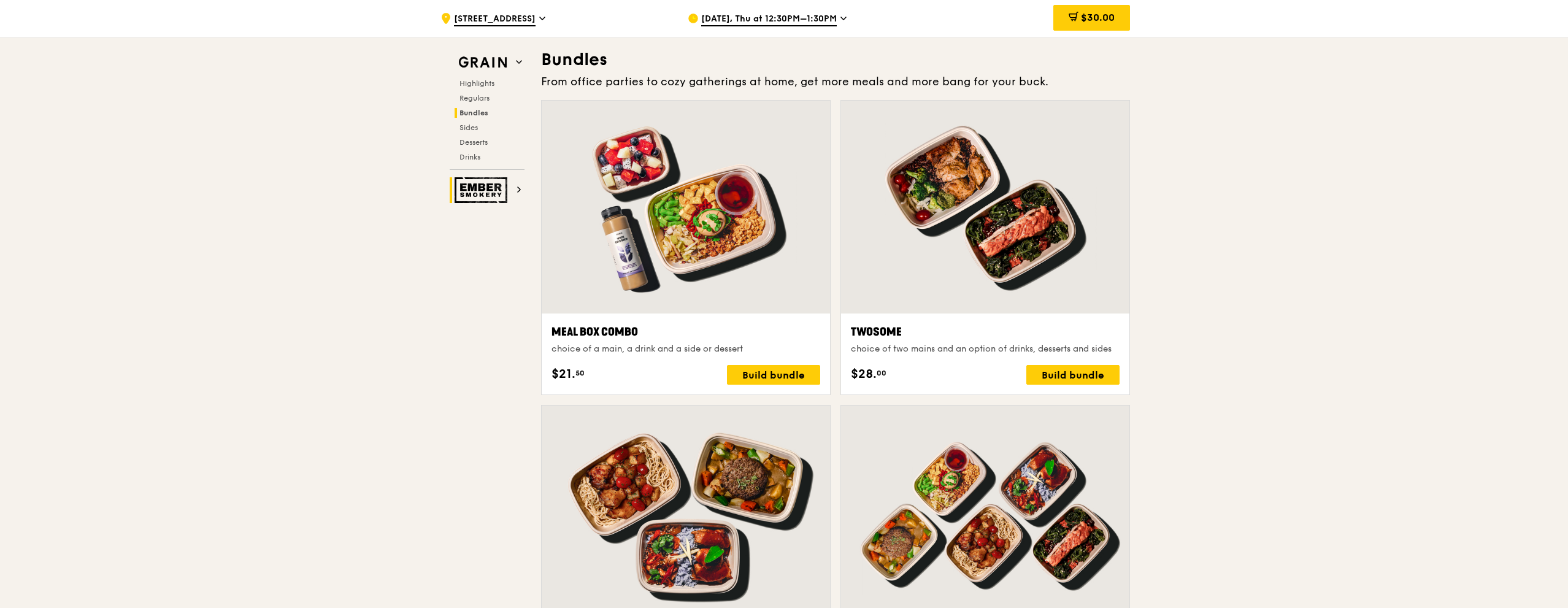
click at [474, 196] on img at bounding box center [483, 190] width 57 height 26
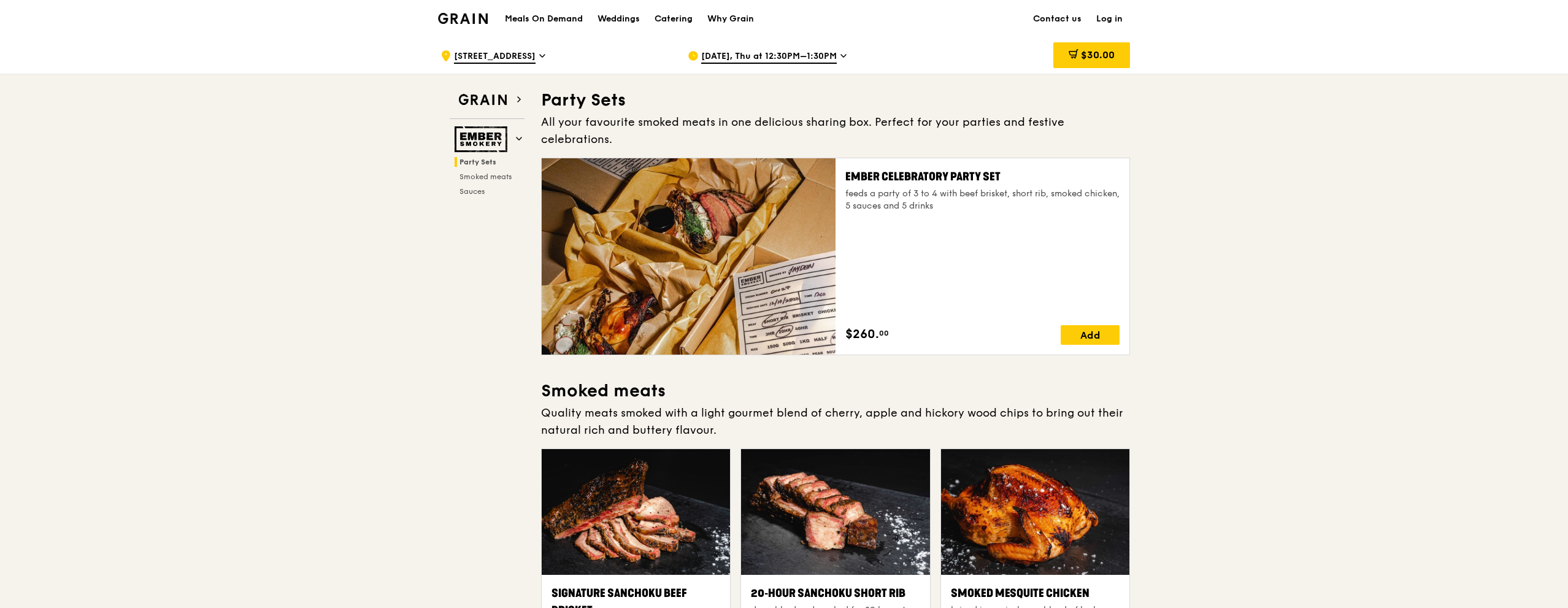
click at [551, 17] on h1 "Meals On Demand" at bounding box center [544, 18] width 78 height 12
click at [683, 22] on div "Catering" at bounding box center [674, 19] width 38 height 37
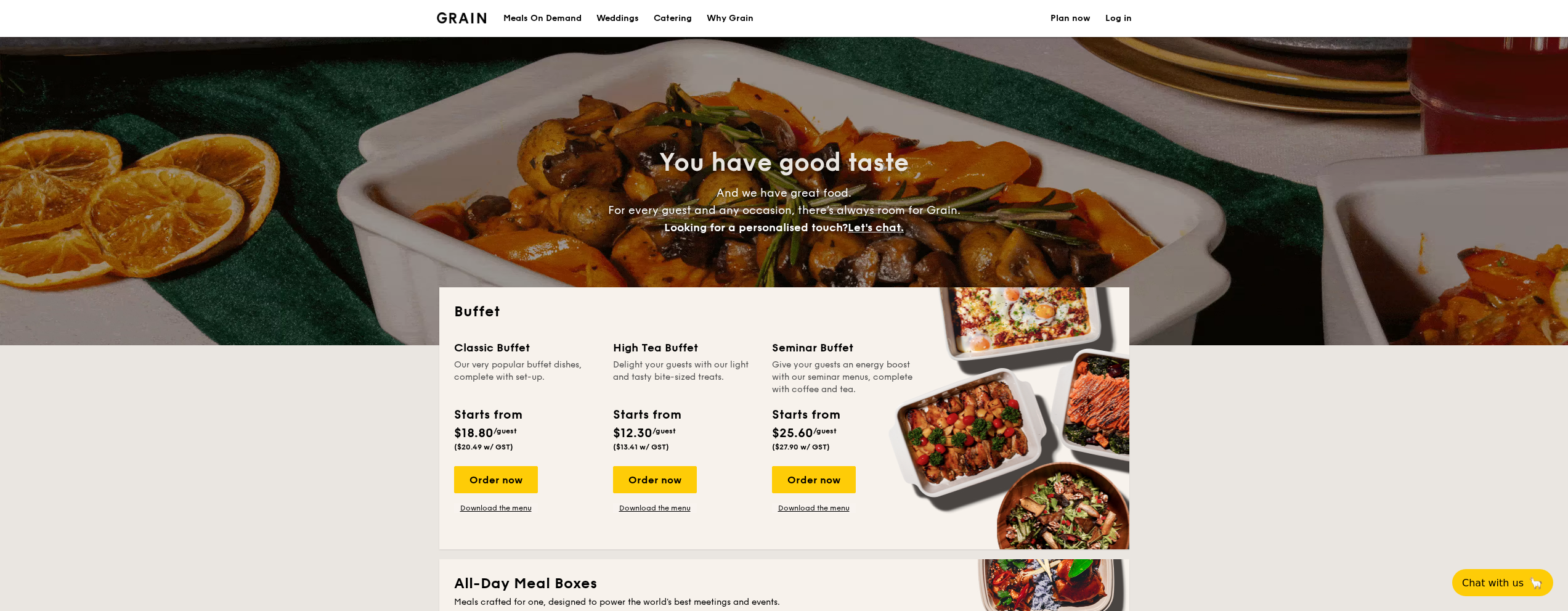
select select
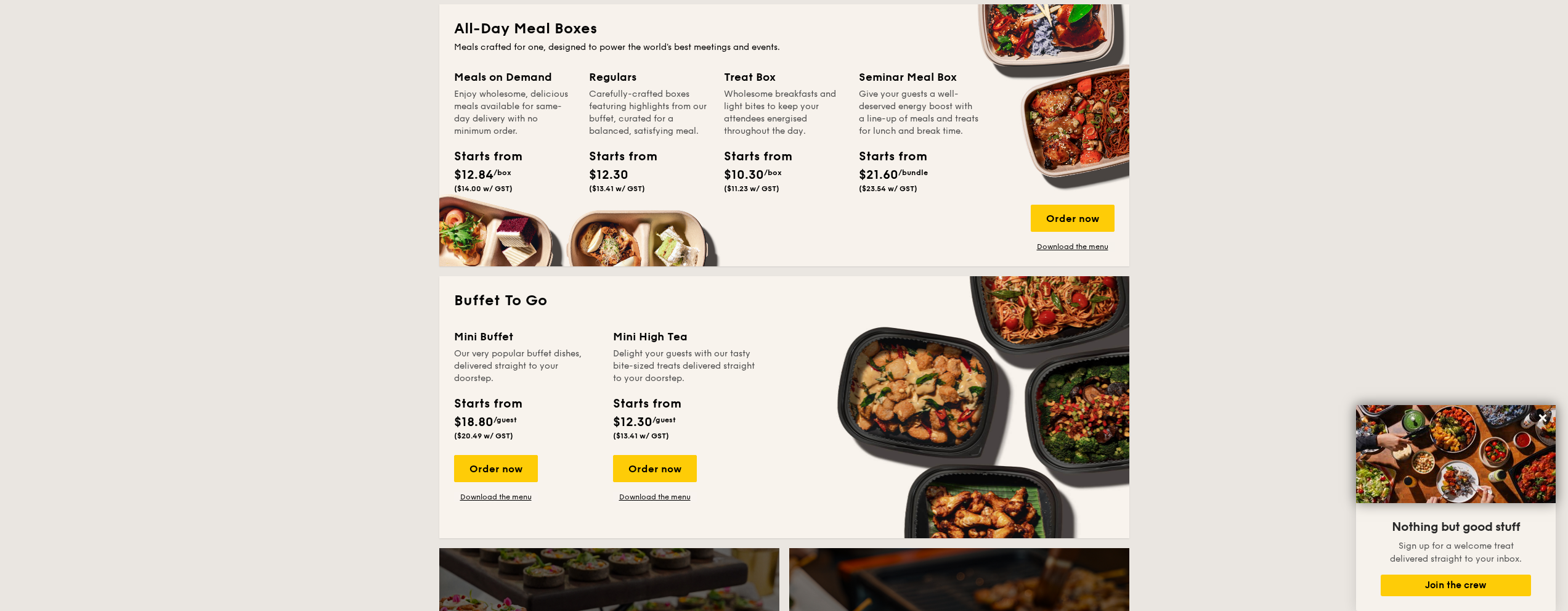
scroll to position [493, 0]
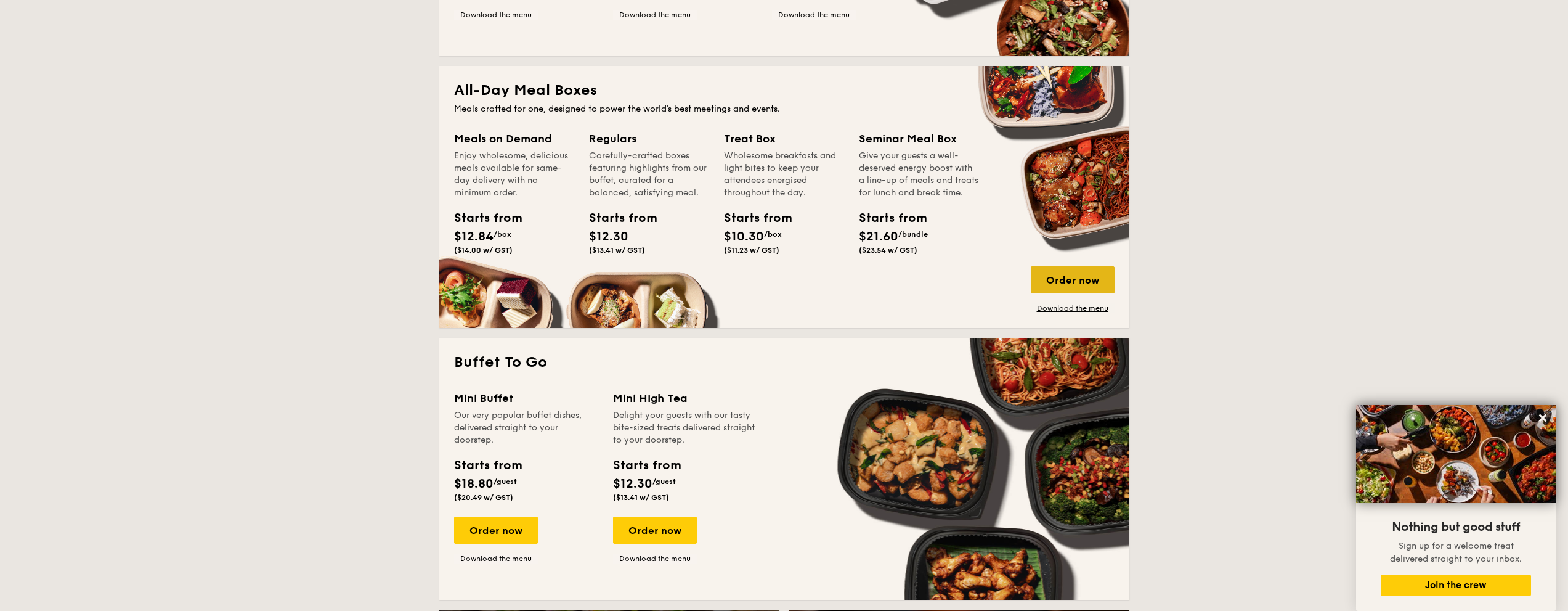
click at [1074, 279] on div "Order now" at bounding box center [1073, 280] width 84 height 27
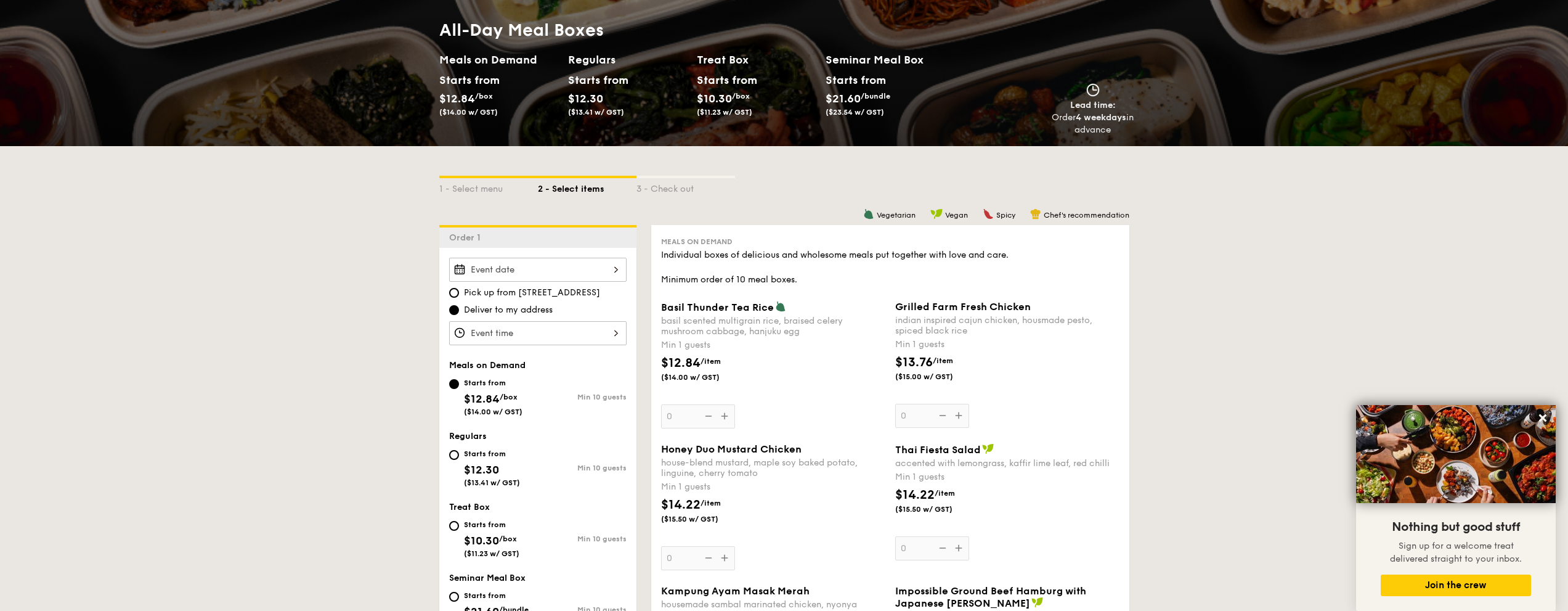
scroll to position [123, 0]
click at [590, 262] on div at bounding box center [538, 269] width 177 height 24
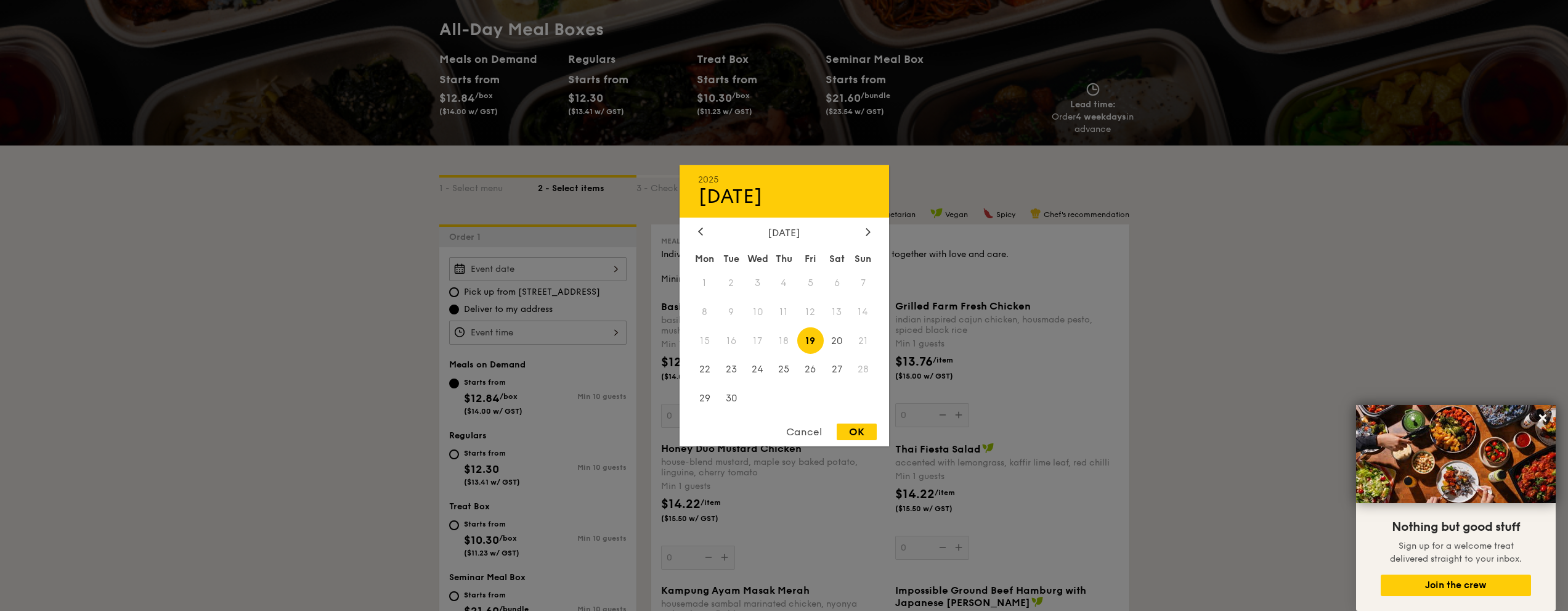
click at [811, 431] on div "Cancel" at bounding box center [804, 431] width 61 height 16
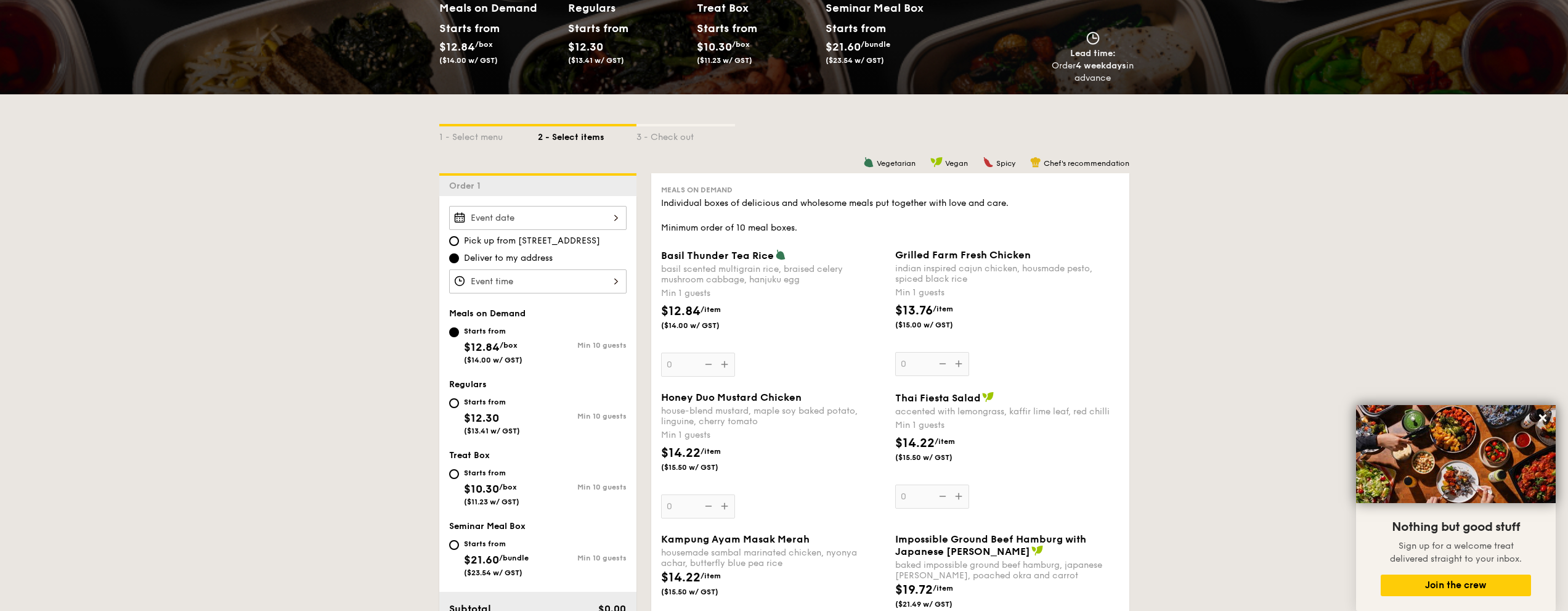
scroll to position [0, 0]
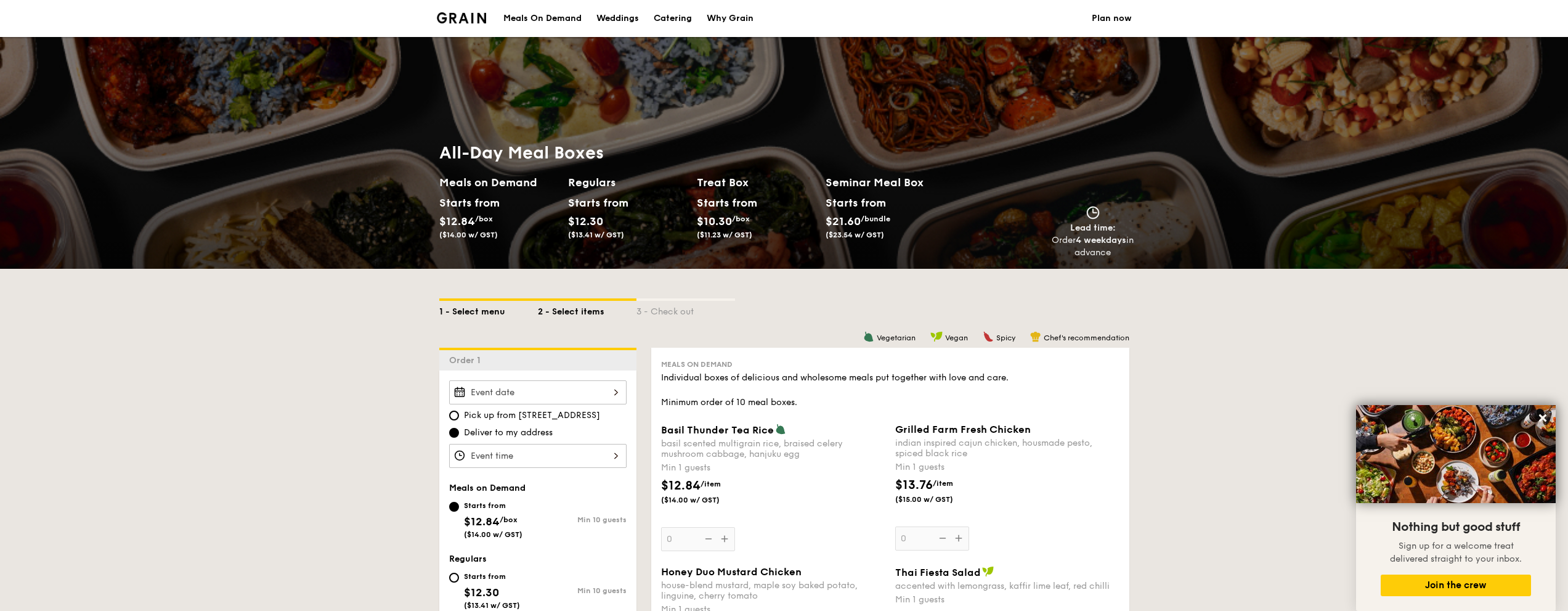
click at [471, 315] on div "1 - Select menu" at bounding box center [489, 309] width 98 height 17
select select
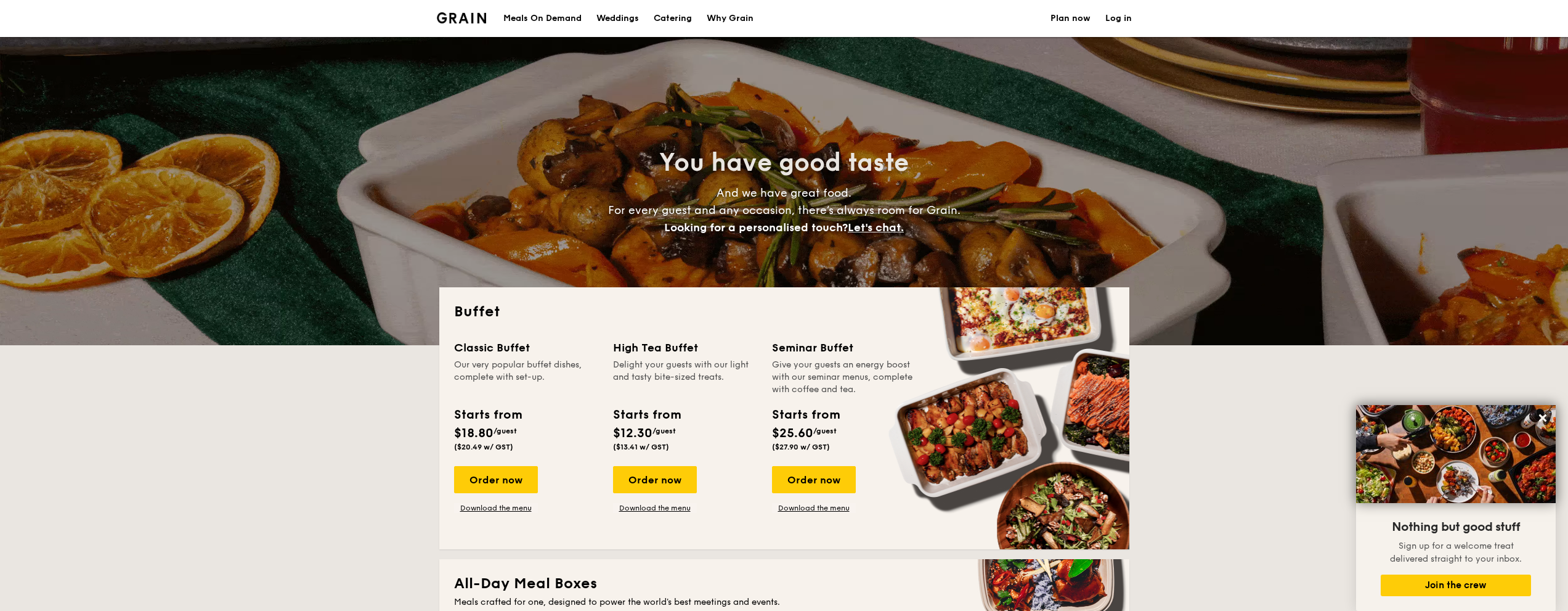
click at [544, 19] on div "Meals On Demand" at bounding box center [543, 19] width 78 height 37
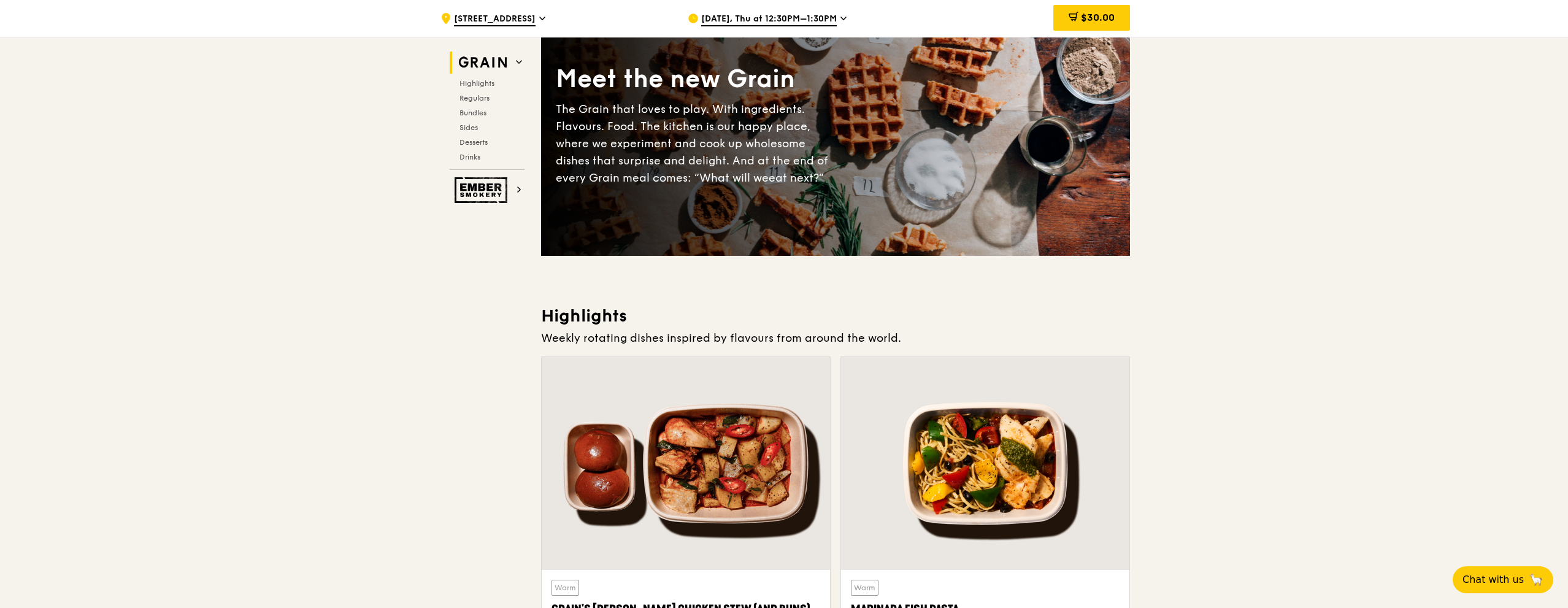
scroll to position [184, 0]
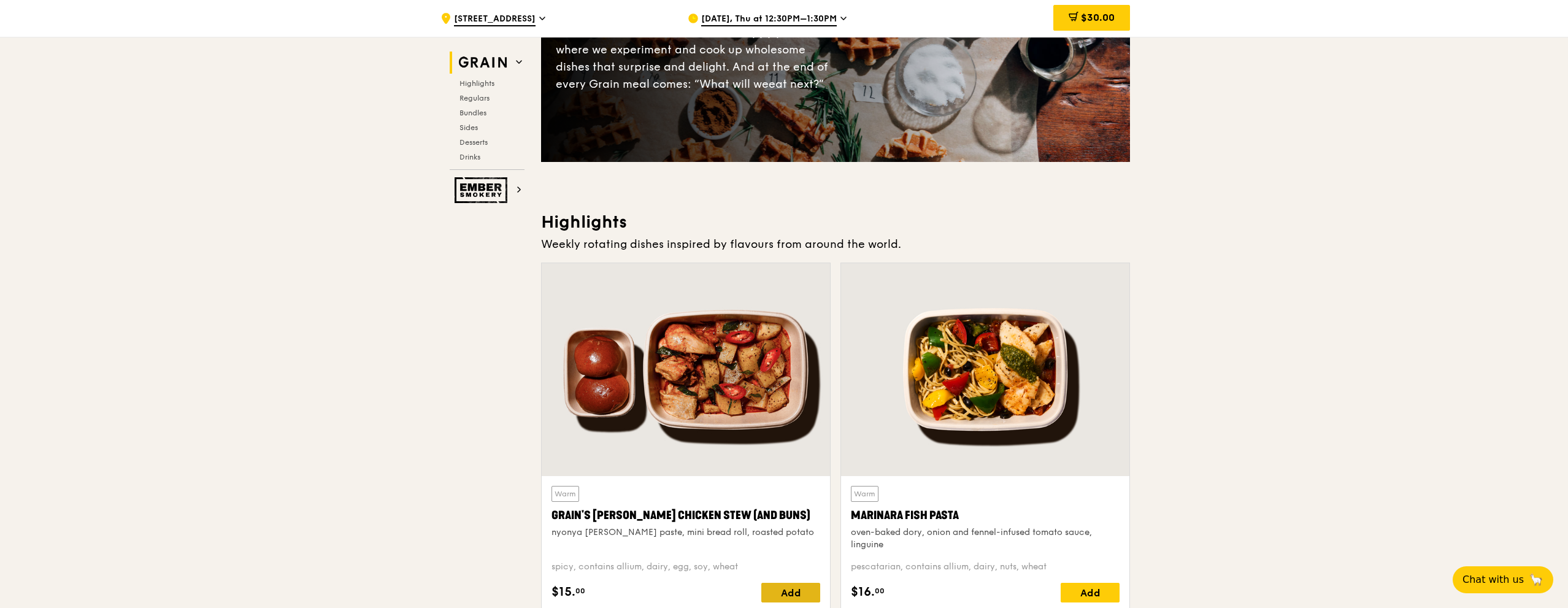
click at [774, 592] on div "Add" at bounding box center [790, 593] width 59 height 20
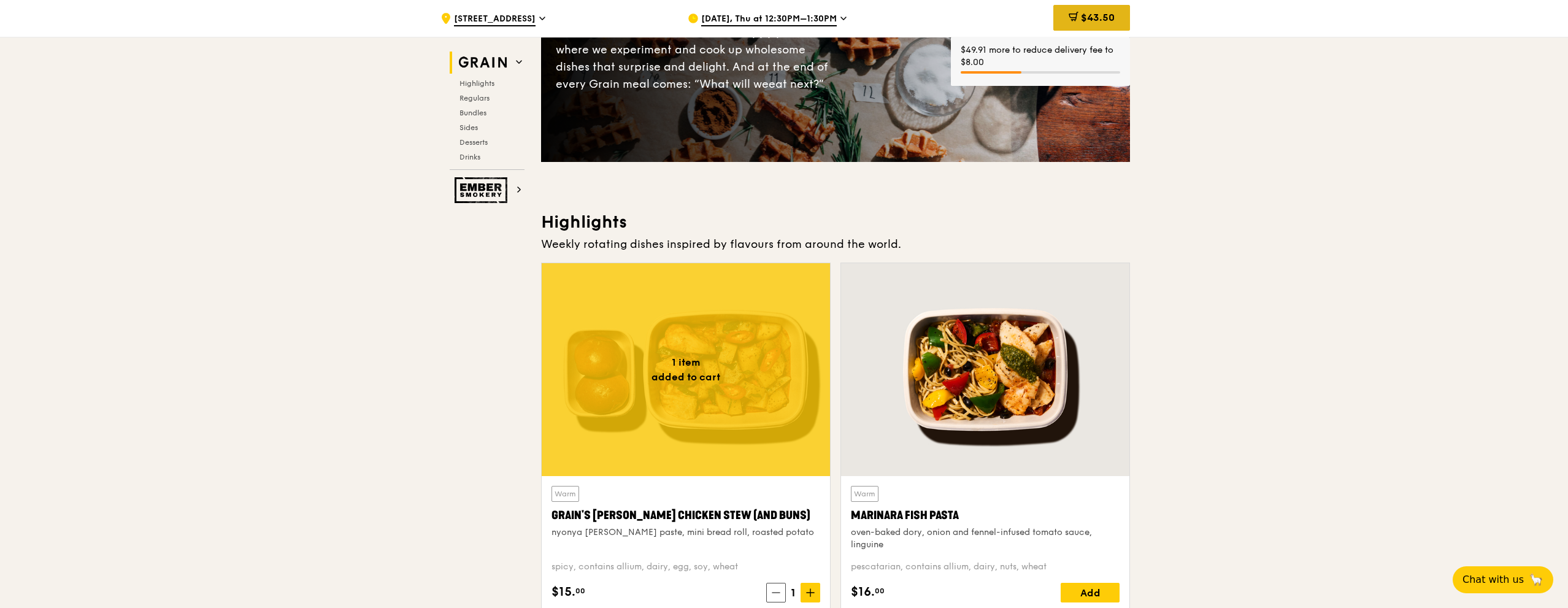
click at [1069, 9] on div "$43.50" at bounding box center [1091, 18] width 77 height 26
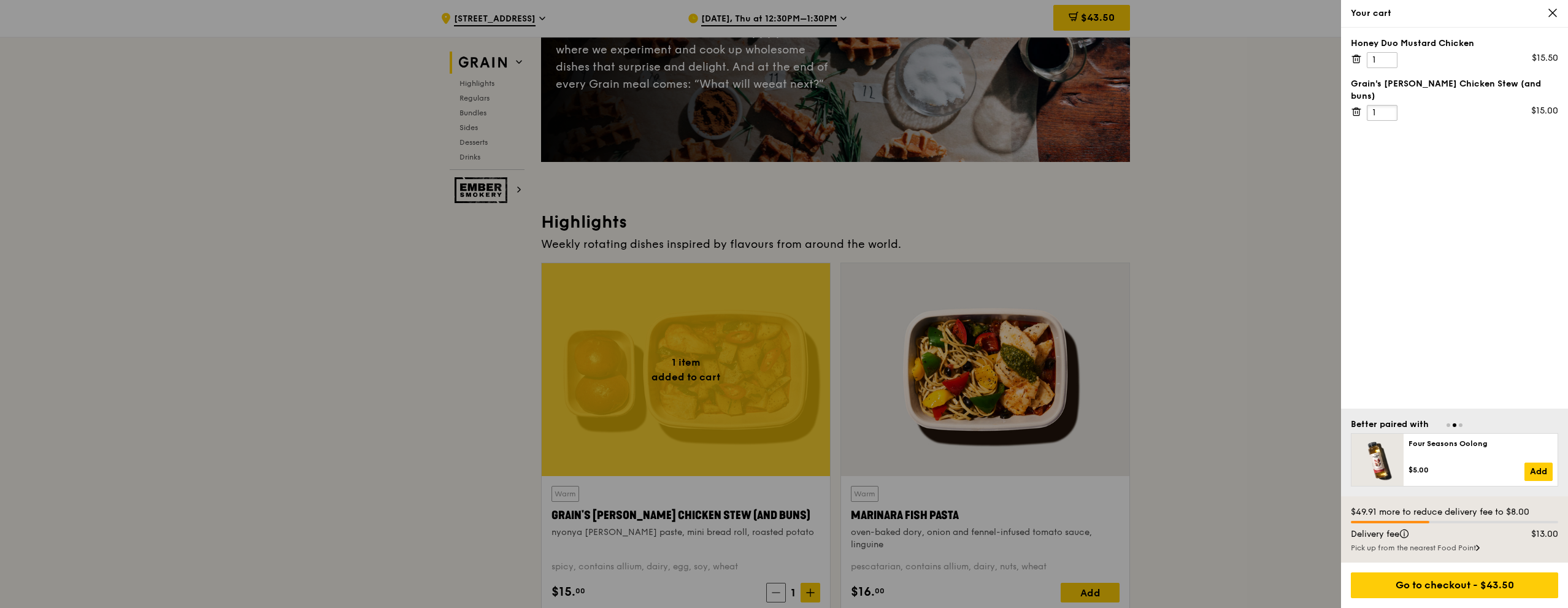
drag, startPoint x: 1384, startPoint y: 106, endPoint x: 1344, endPoint y: 92, distance: 42.4
click at [1344, 92] on div "Honey Duo Mustard Chicken 1 $15.50 Grain's [PERSON_NAME] Chicken Stew (and buns…" at bounding box center [1455, 218] width 227 height 381
click at [1384, 105] on input "2" at bounding box center [1381, 113] width 30 height 16
click at [1384, 105] on input "3" at bounding box center [1381, 113] width 30 height 16
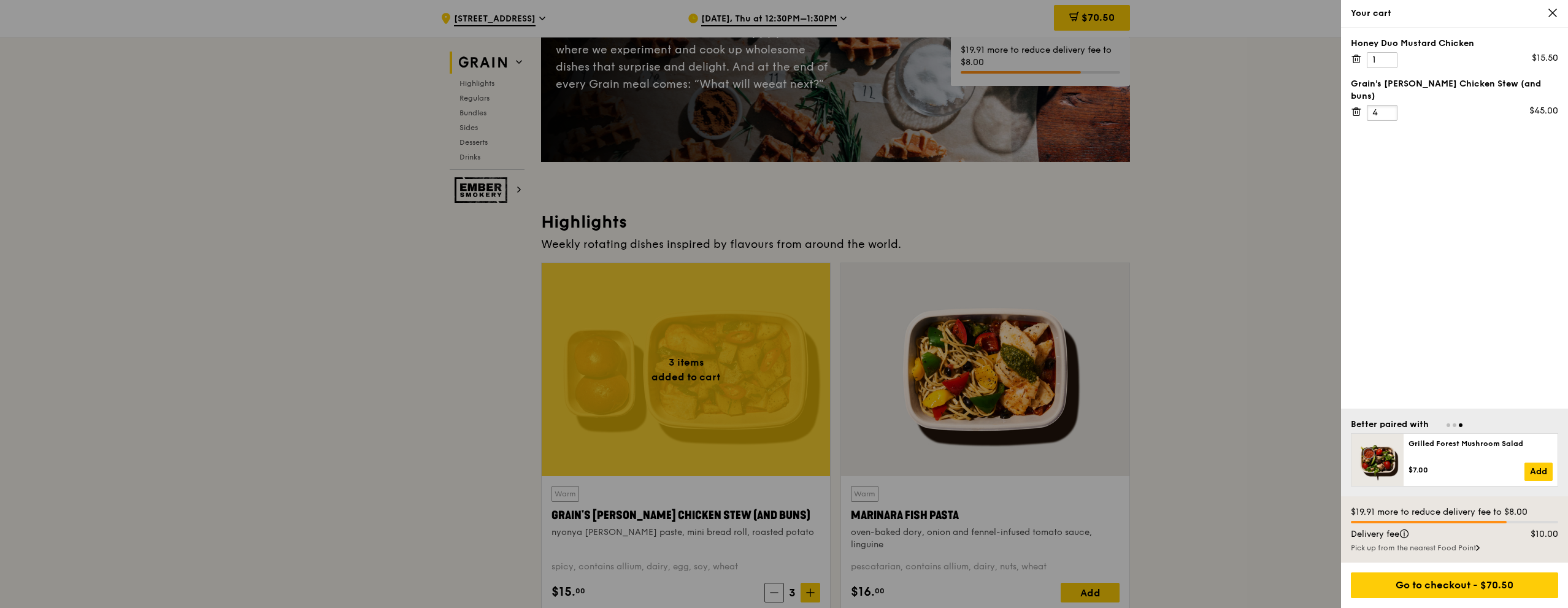
click at [1388, 105] on input "4" at bounding box center [1381, 113] width 30 height 16
click at [1386, 105] on input "5" at bounding box center [1381, 113] width 30 height 16
type input "6"
click at [1386, 105] on input "6" at bounding box center [1381, 113] width 30 height 16
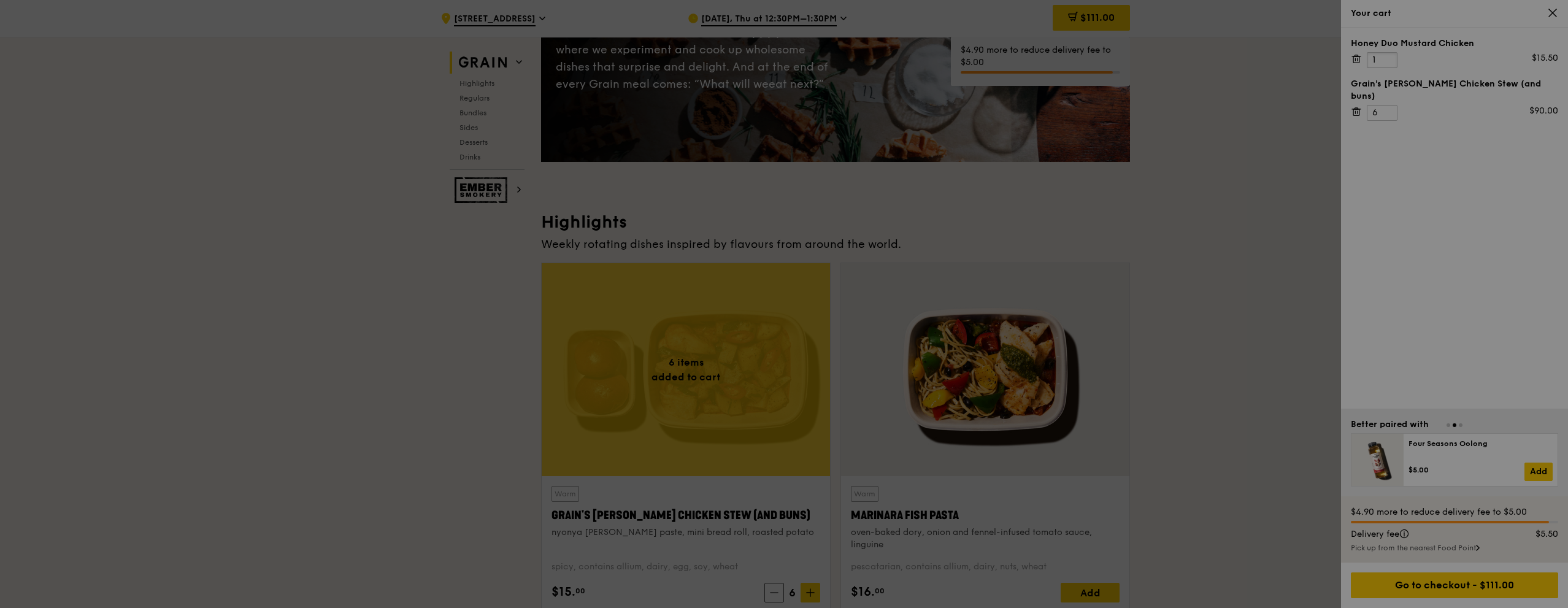
click at [1392, 60] on input "1" at bounding box center [1381, 60] width 30 height 16
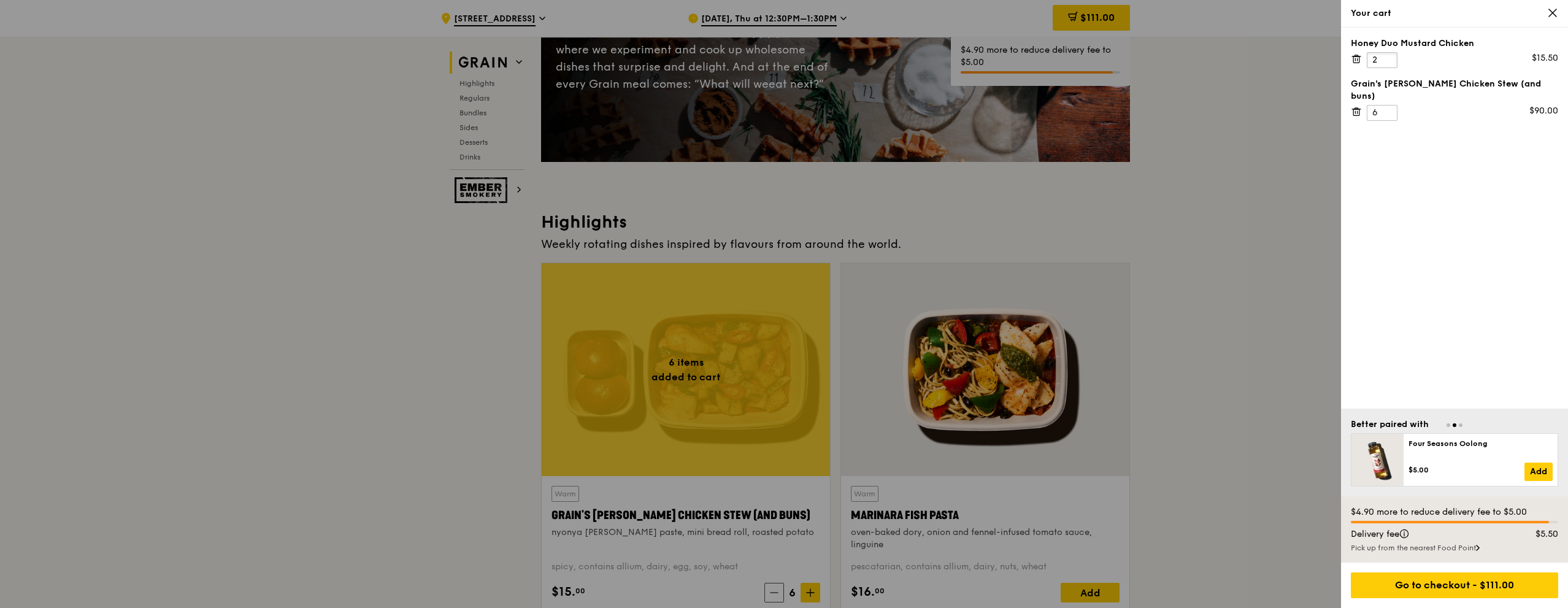
click at [1389, 57] on input "2" at bounding box center [1381, 60] width 30 height 16
click at [1389, 57] on input "3" at bounding box center [1381, 60] width 30 height 16
click at [1389, 57] on input "4" at bounding box center [1381, 60] width 30 height 16
click at [1389, 57] on input "5" at bounding box center [1381, 60] width 30 height 16
type input "6"
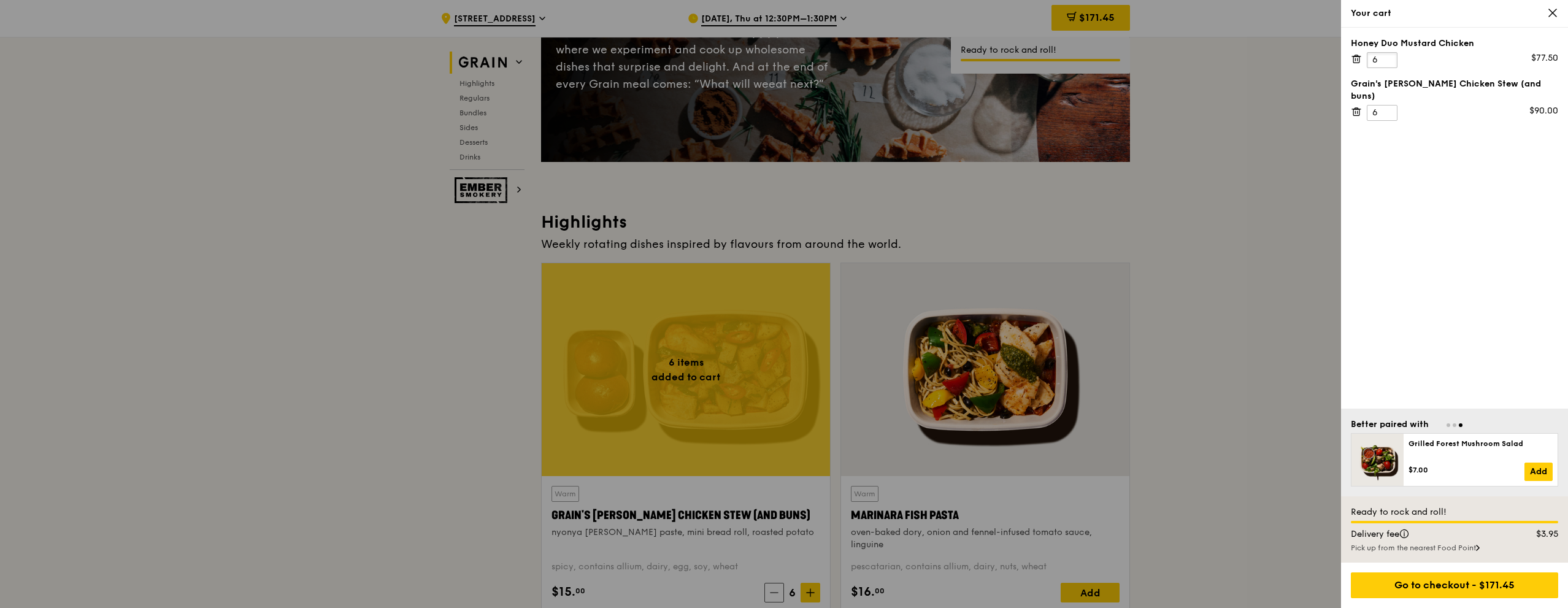
click at [1386, 60] on input "6" at bounding box center [1381, 60] width 30 height 16
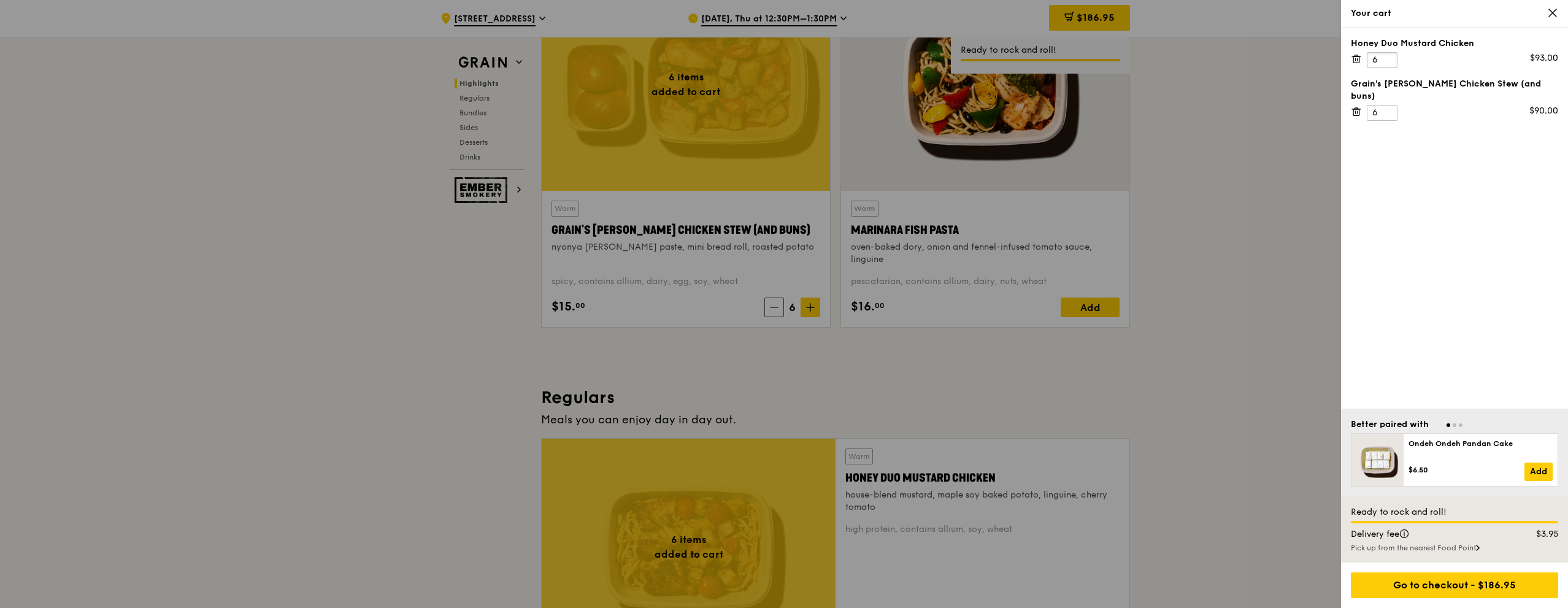
scroll to position [491, 0]
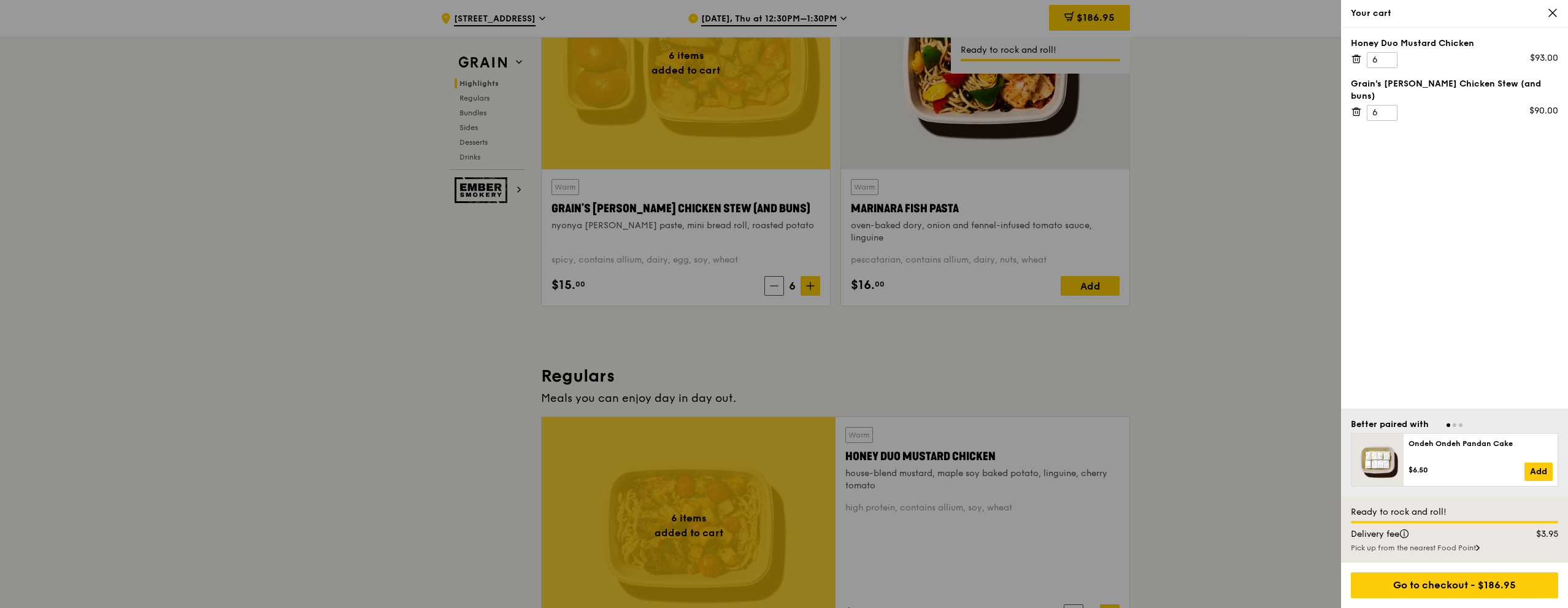
click at [1094, 287] on div at bounding box center [784, 304] width 1568 height 608
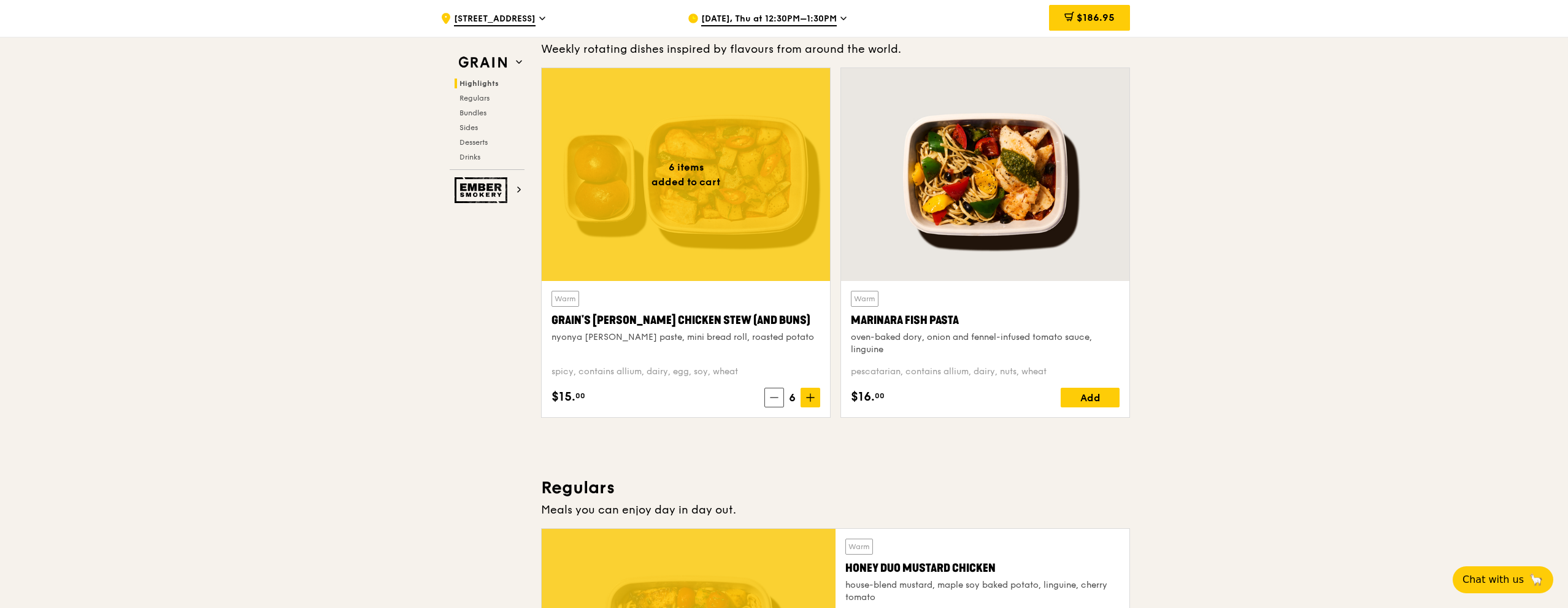
scroll to position [184, 0]
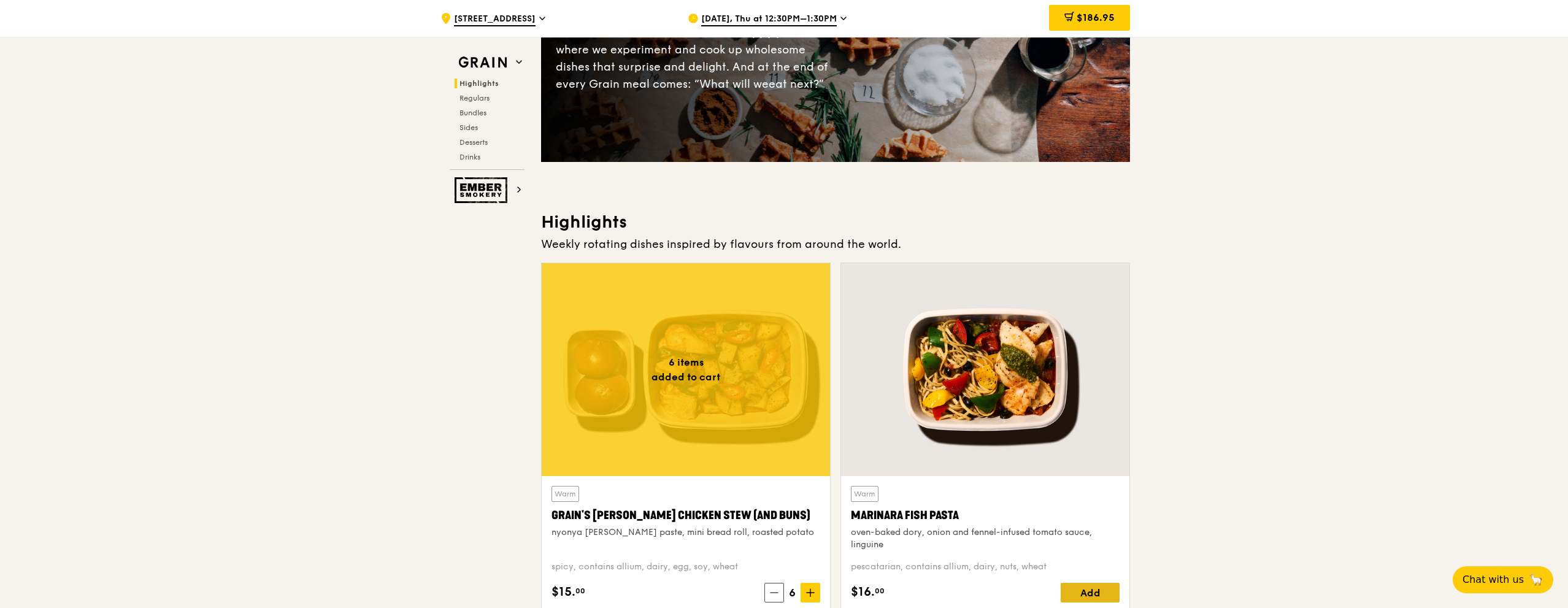
click at [1077, 592] on div "Add" at bounding box center [1089, 593] width 59 height 20
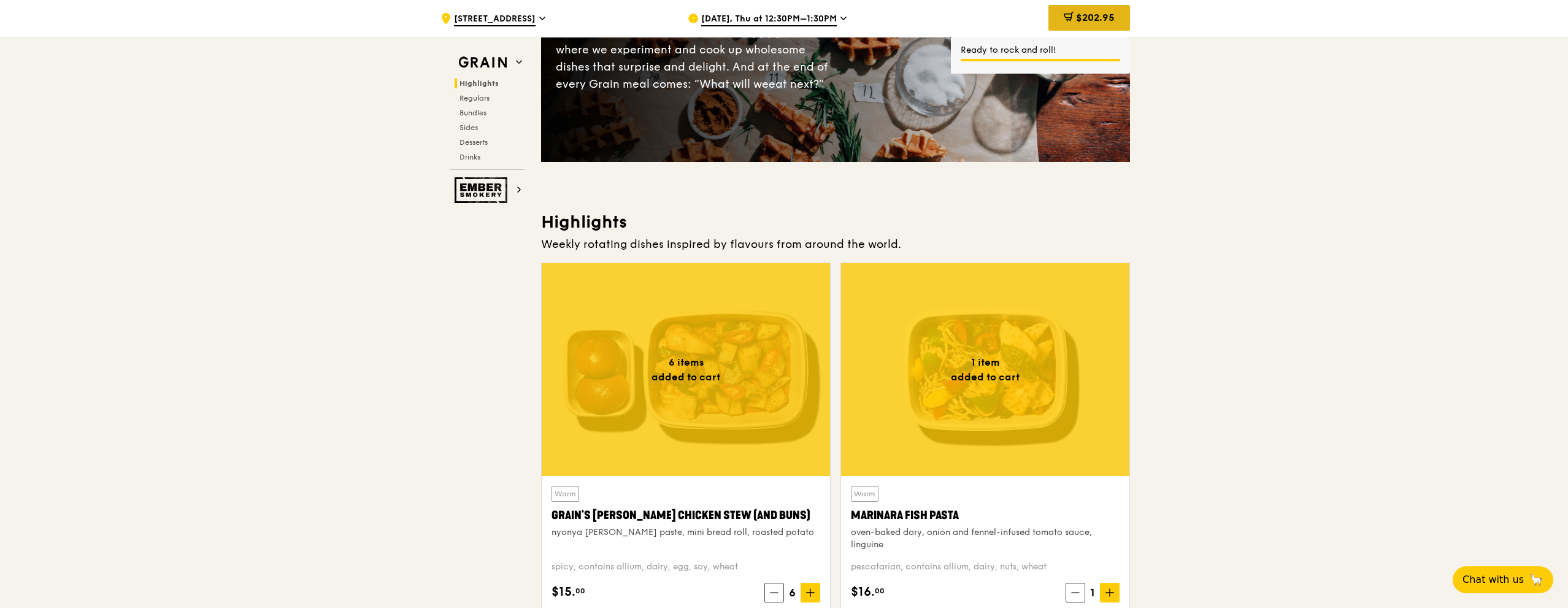
click at [1089, 16] on span "$202.95" at bounding box center [1095, 17] width 38 height 11
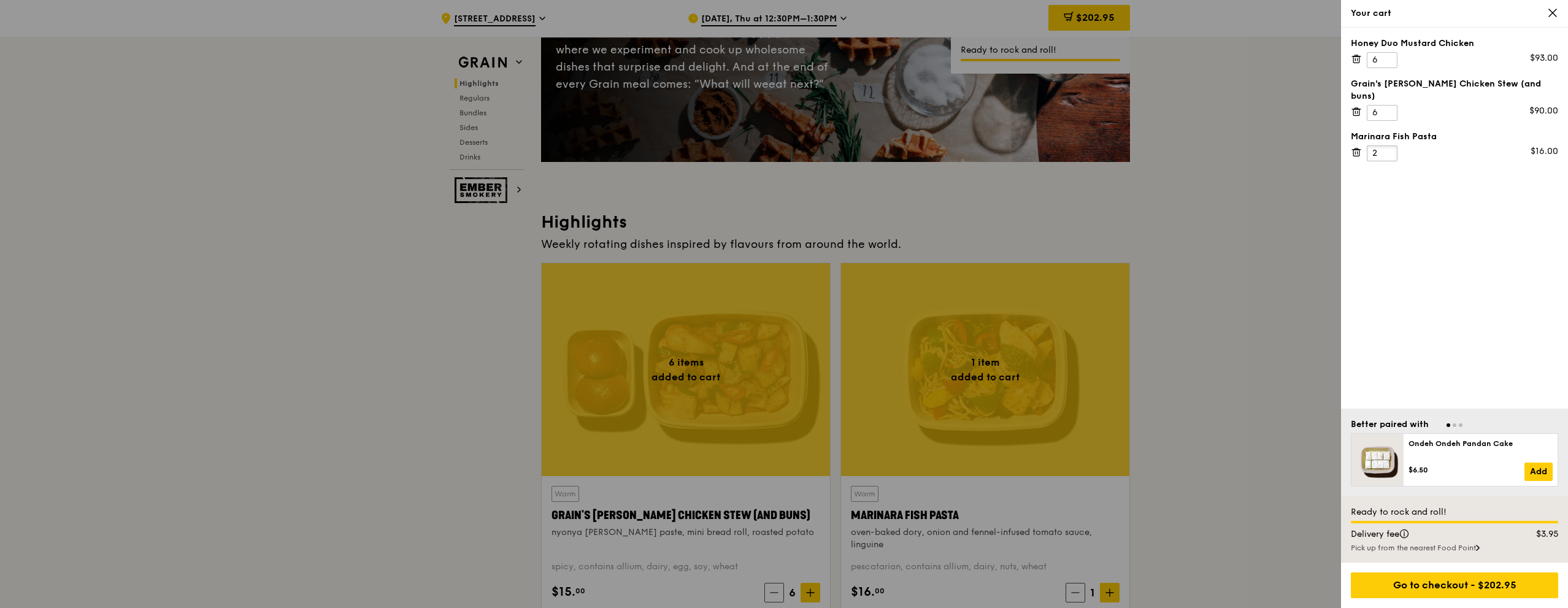
click at [1388, 145] on input "2" at bounding box center [1381, 153] width 30 height 16
click at [1389, 145] on input "3" at bounding box center [1381, 153] width 30 height 16
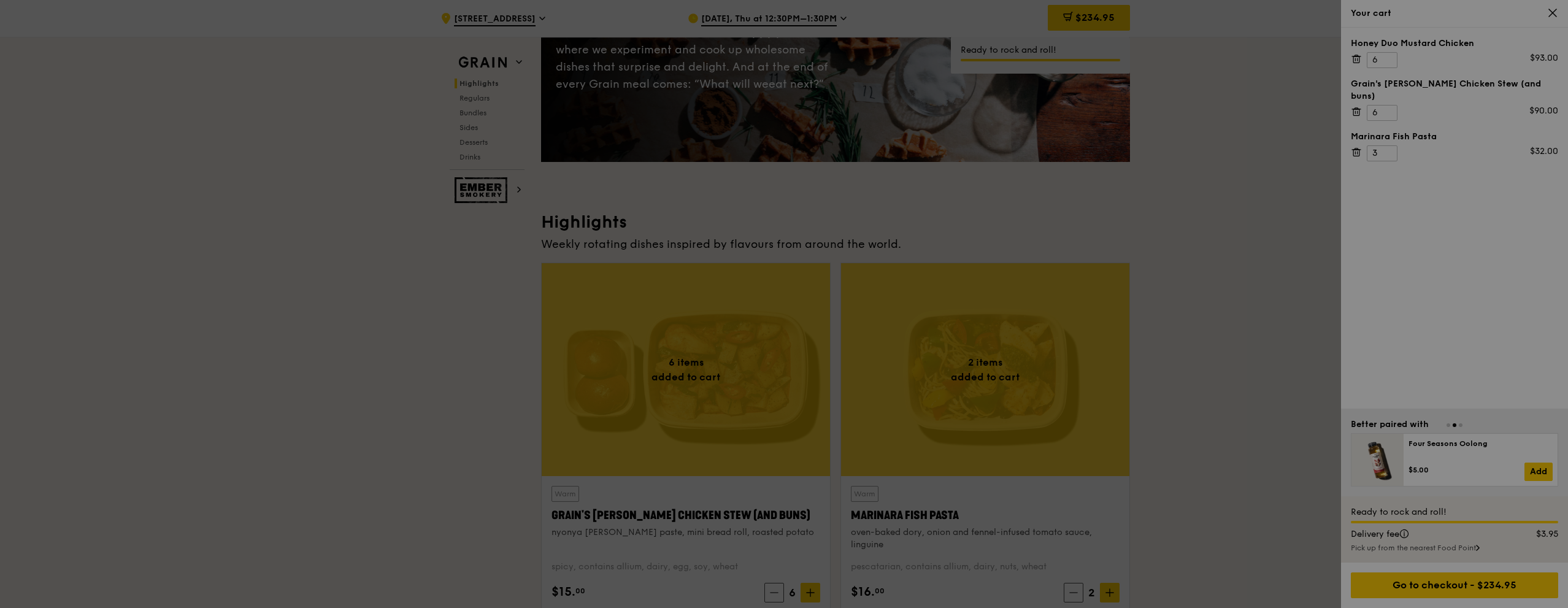
click at [1389, 138] on div at bounding box center [784, 304] width 1568 height 608
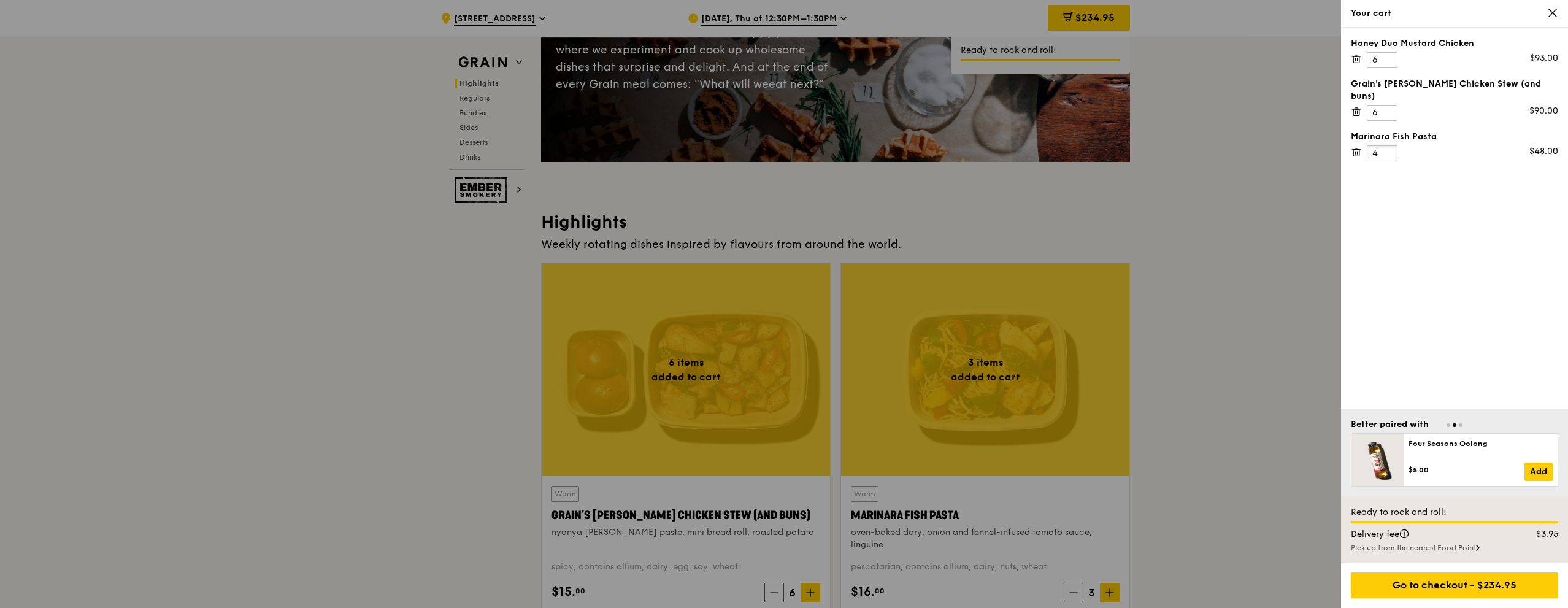
click at [1389, 145] on input "4" at bounding box center [1381, 153] width 30 height 16
type input "5"
click at [1388, 145] on input "5" at bounding box center [1381, 153] width 30 height 16
click at [1393, 105] on input "6" at bounding box center [1381, 113] width 30 height 16
type input "5"
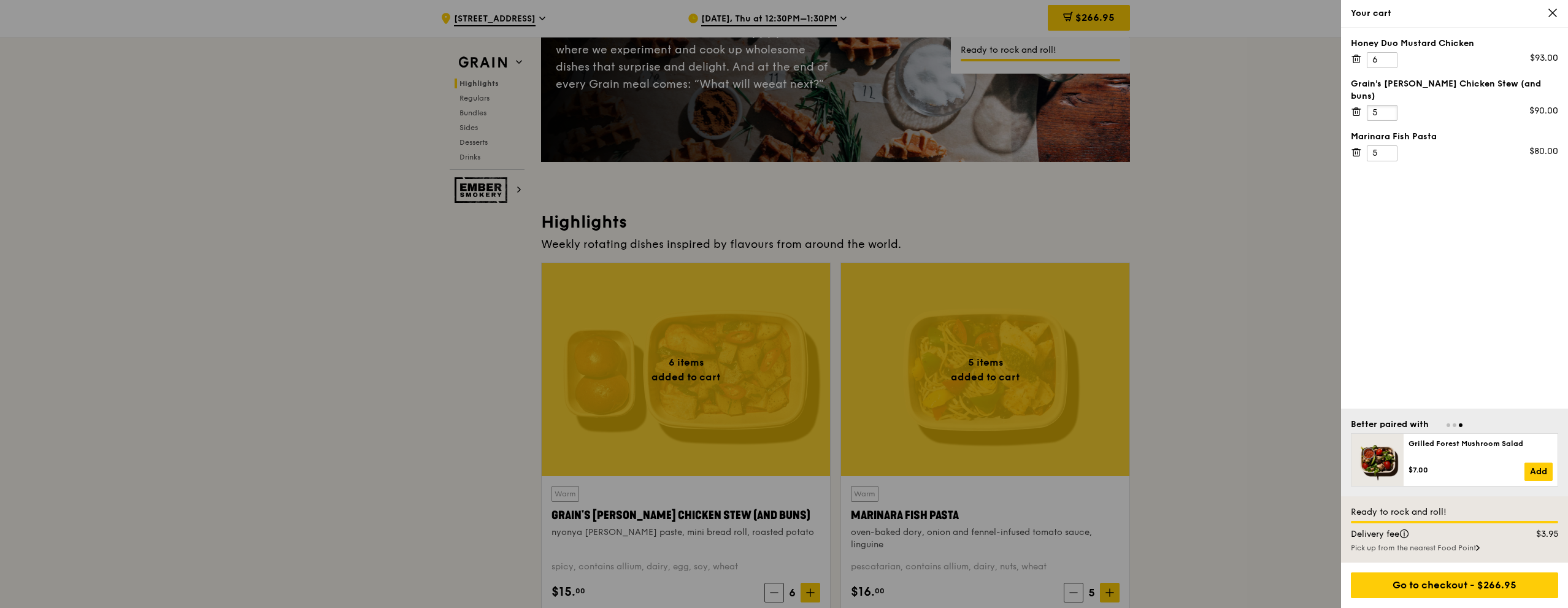
click at [1386, 105] on input "5" at bounding box center [1381, 113] width 30 height 16
click at [1387, 62] on input "5" at bounding box center [1381, 60] width 30 height 16
type input "4"
click at [1387, 62] on input "4" at bounding box center [1381, 60] width 30 height 16
click at [1388, 105] on input "4" at bounding box center [1381, 113] width 30 height 16
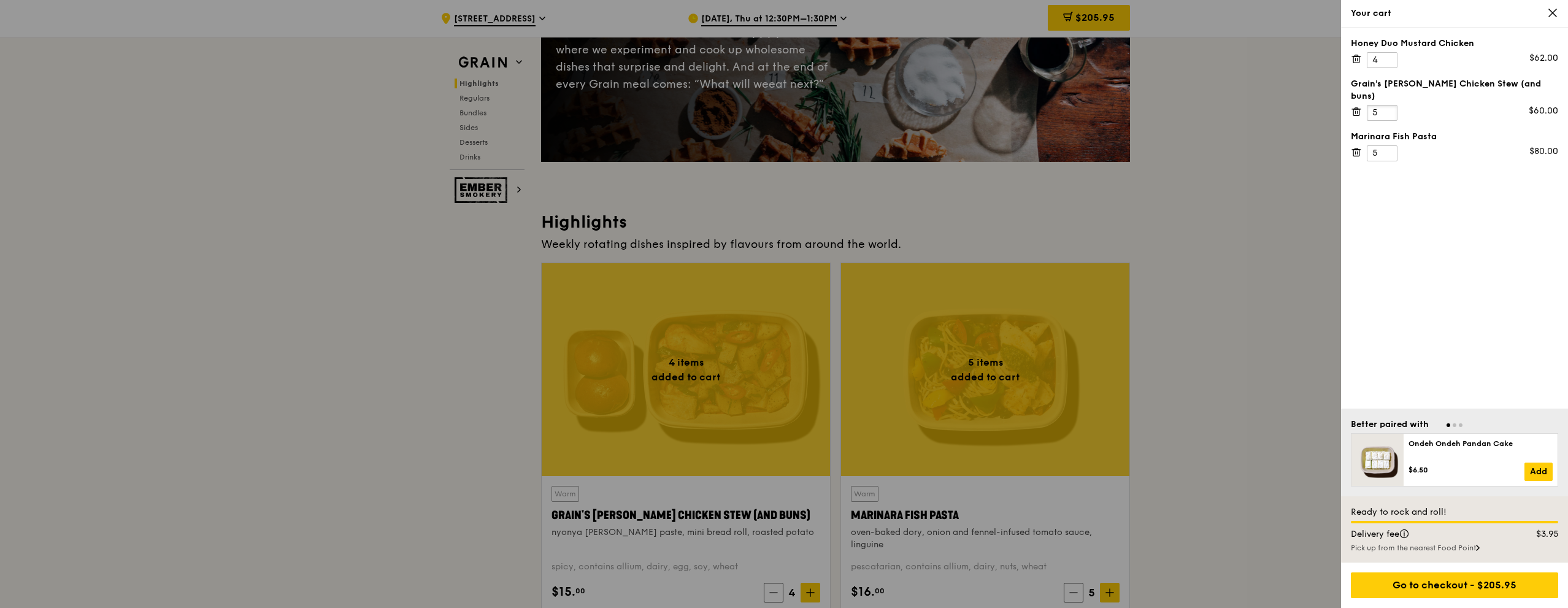
type input "5"
click at [1386, 105] on input "5" at bounding box center [1381, 113] width 30 height 16
type input "4"
click at [1386, 145] on input "4" at bounding box center [1381, 153] width 30 height 16
click at [1455, 236] on div "Honey Duo Mustard Chicken 4 $62.00 Grain's [PERSON_NAME] Chicken Stew (and buns…" at bounding box center [1455, 218] width 227 height 381
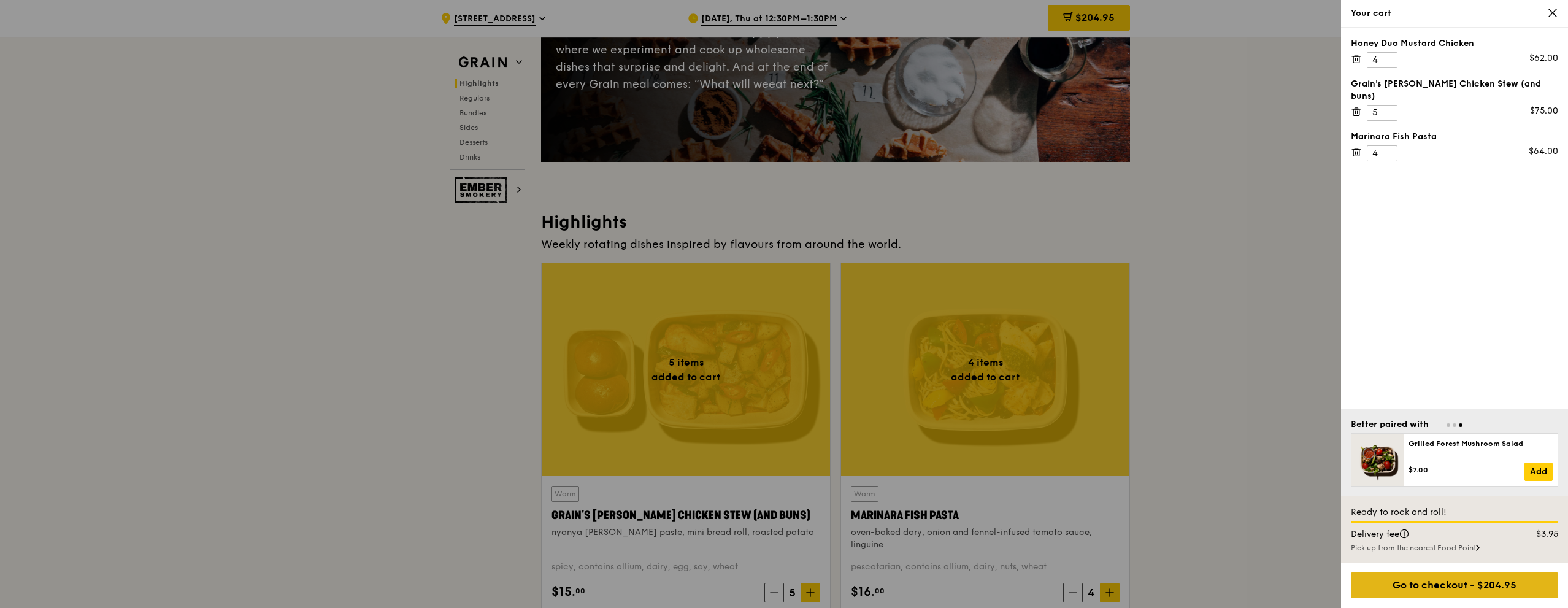
click at [1405, 573] on div "Go to checkout - $204.95" at bounding box center [1455, 585] width 207 height 26
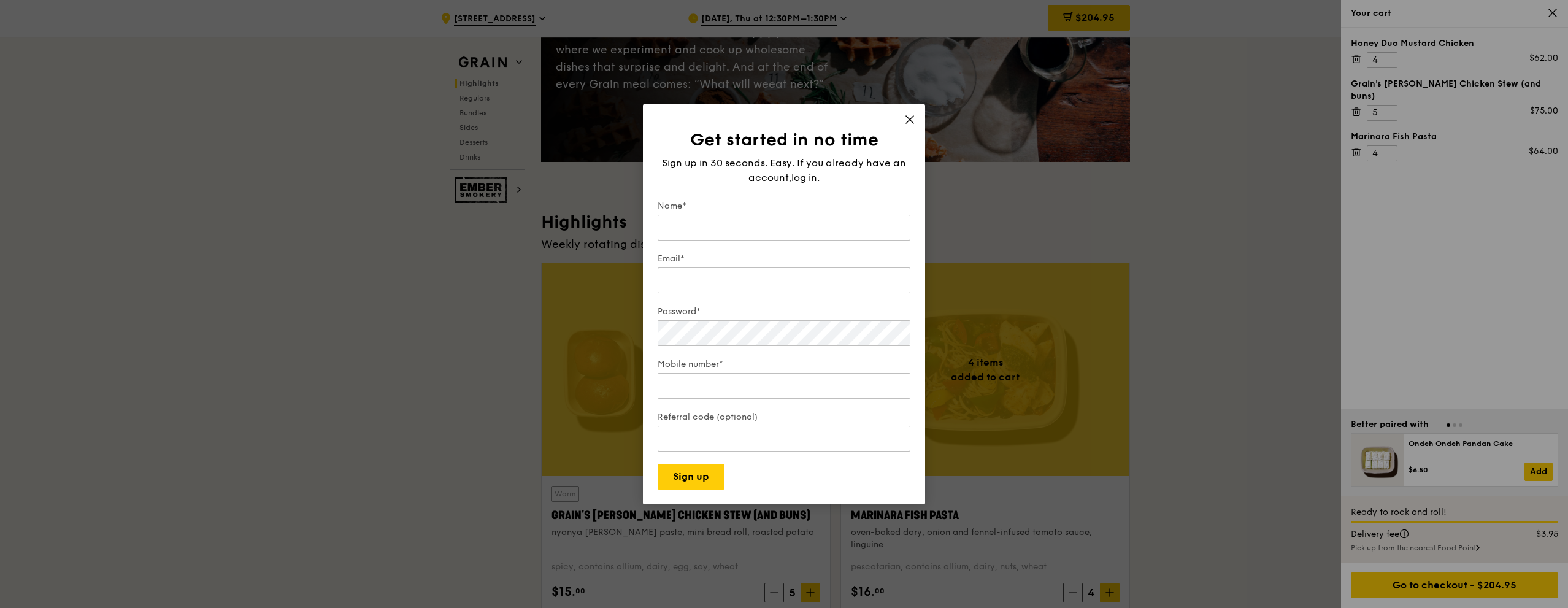
click at [912, 111] on div "Get started in no time Sign up in 30 seconds. Easy. If you already have an acco…" at bounding box center [784, 304] width 282 height 400
click at [911, 115] on icon at bounding box center [910, 120] width 11 height 11
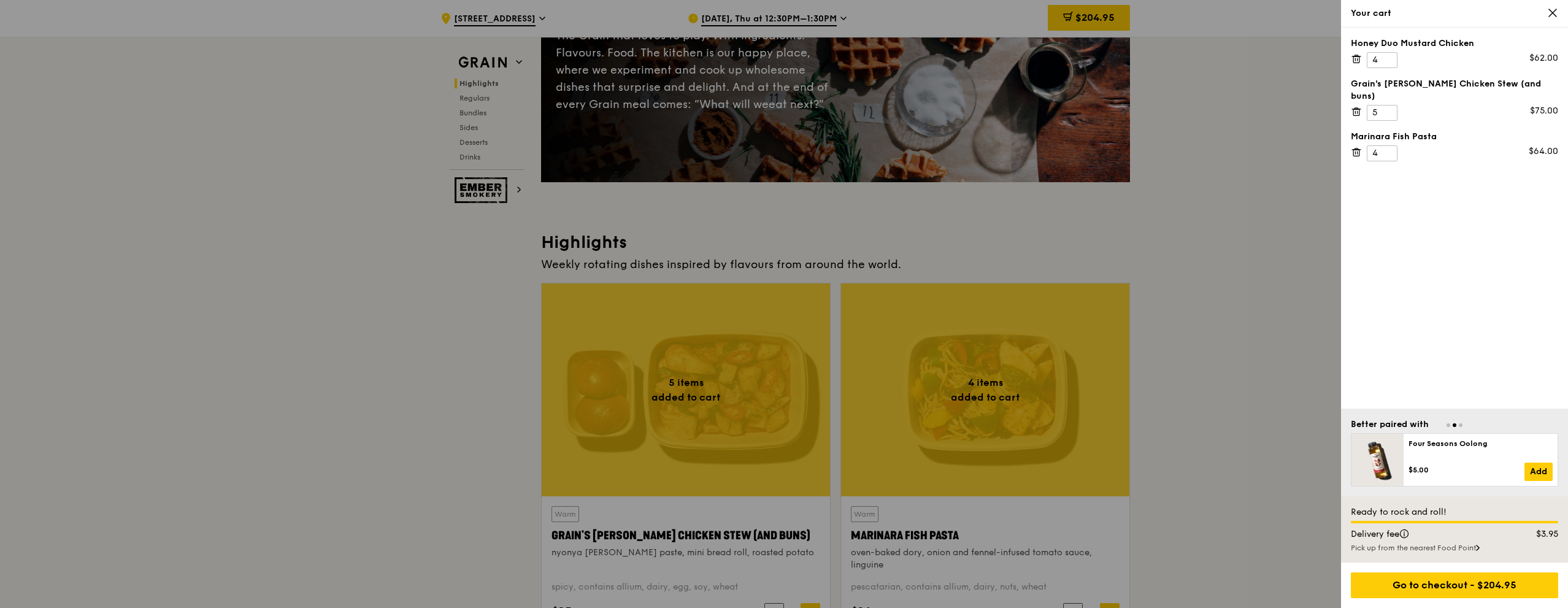
scroll to position [0, 0]
